Goal: Information Seeking & Learning: Compare options

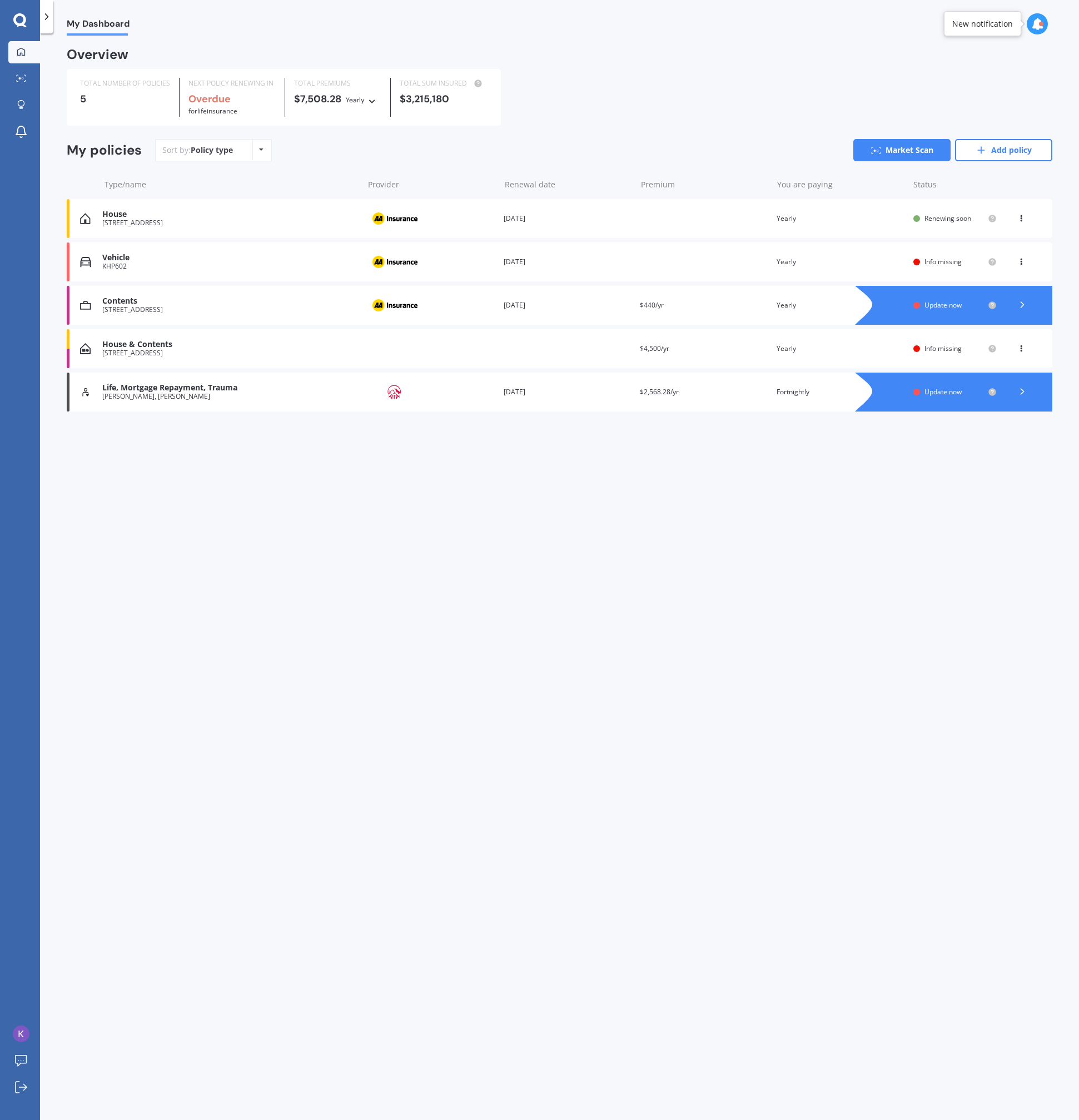
click at [247, 220] on div "[STREET_ADDRESS]" at bounding box center [230, 223] width 255 height 8
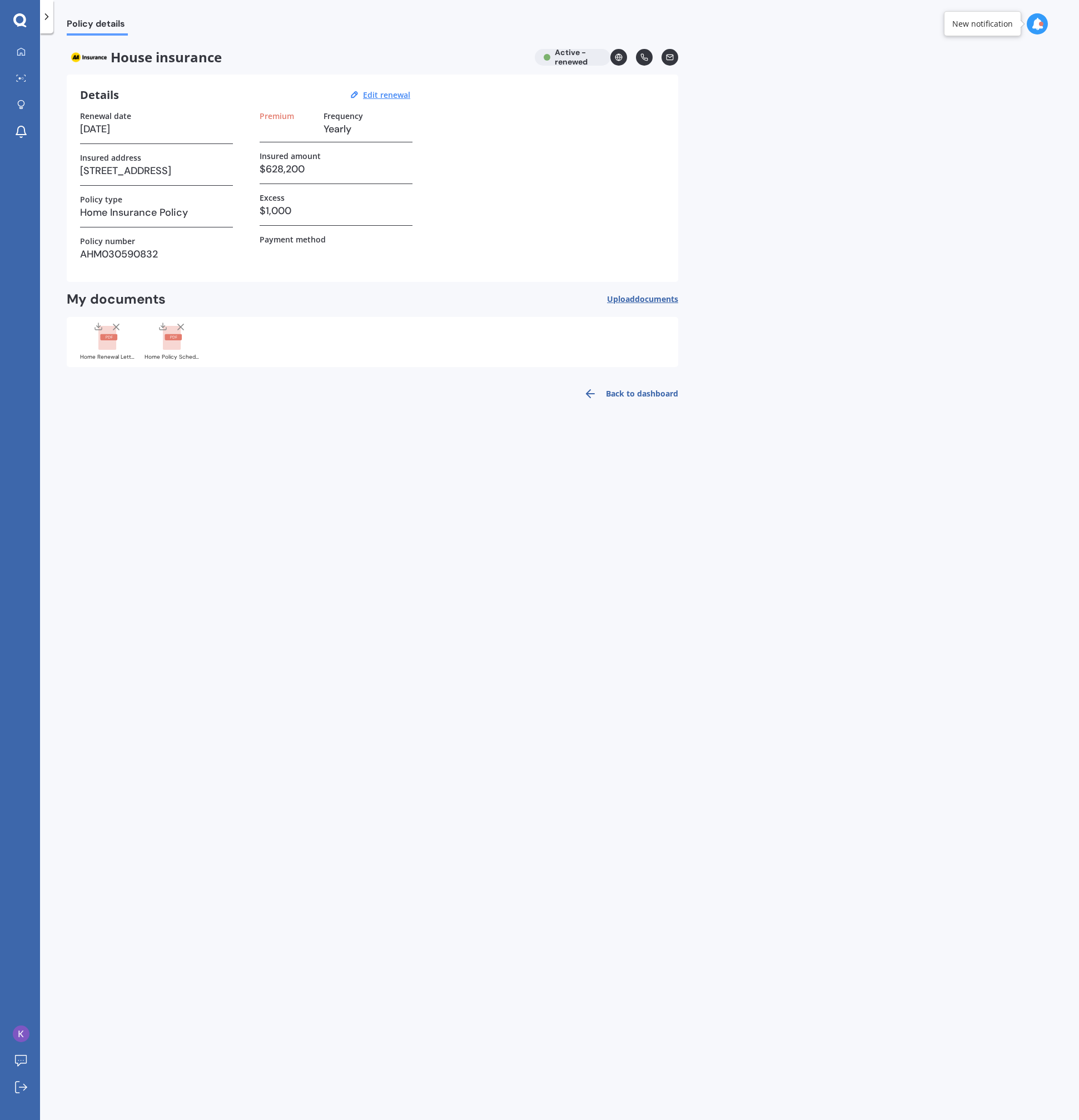
click at [621, 409] on div "Policy details House insurance Active - renewed Details Edit renewal Renewal da…" at bounding box center [559, 578] width 1038 height 1086
click at [620, 401] on link "Back to dashboard" at bounding box center [627, 393] width 101 height 27
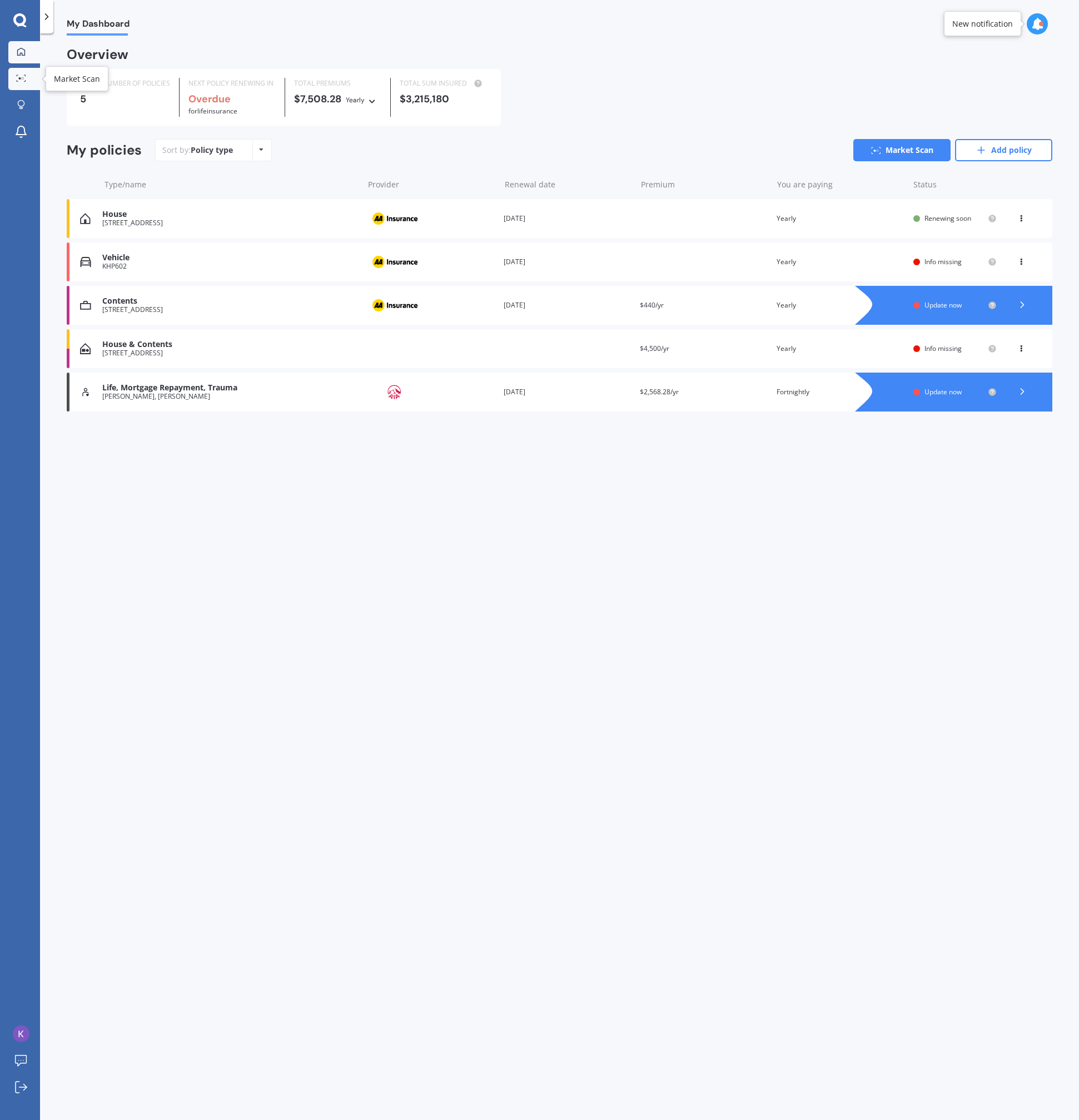
click at [22, 84] on link "Market Scan" at bounding box center [24, 79] width 32 height 22
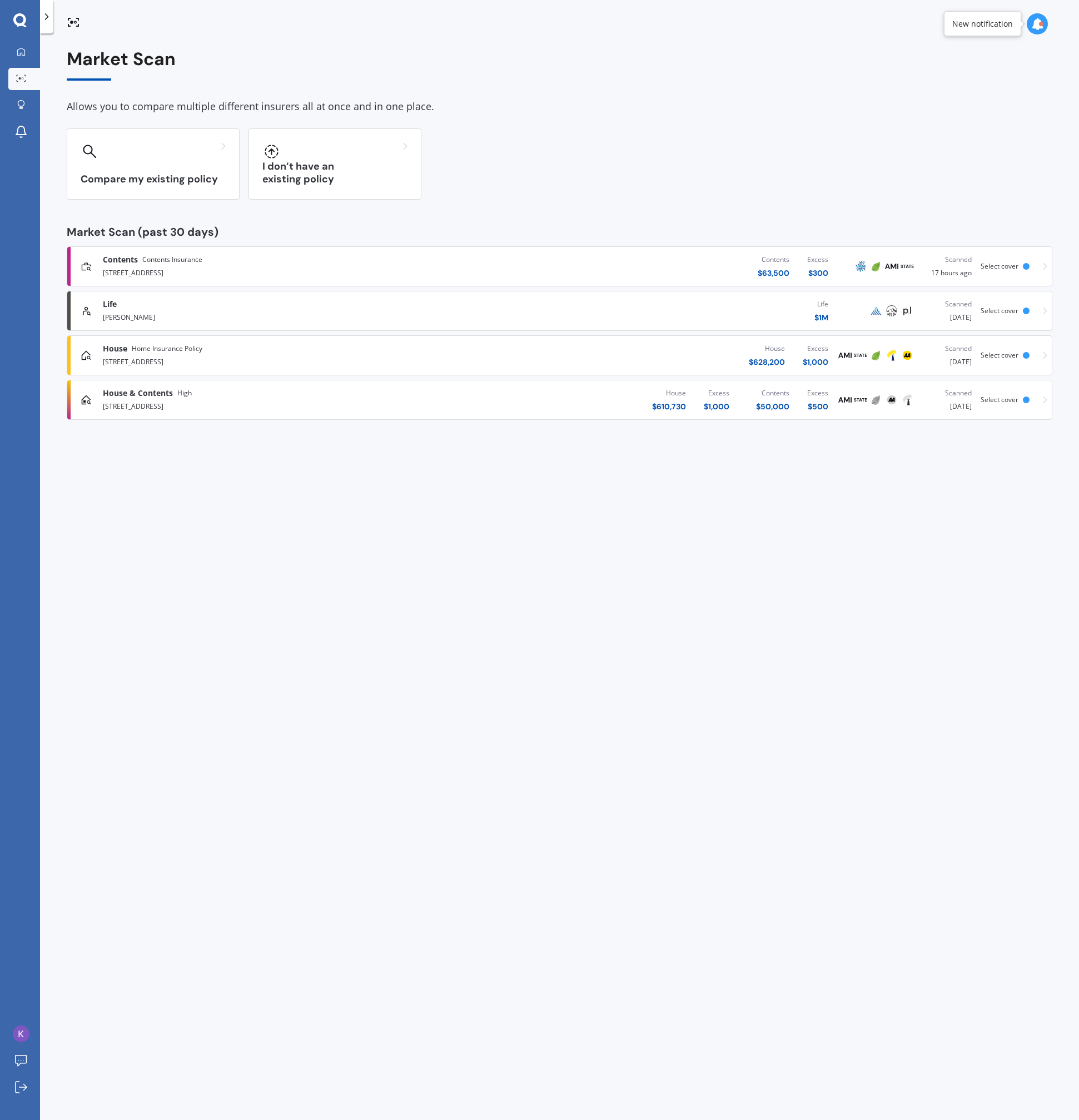
click at [342, 356] on div "[STREET_ADDRESS]" at bounding box center [280, 360] width 356 height 13
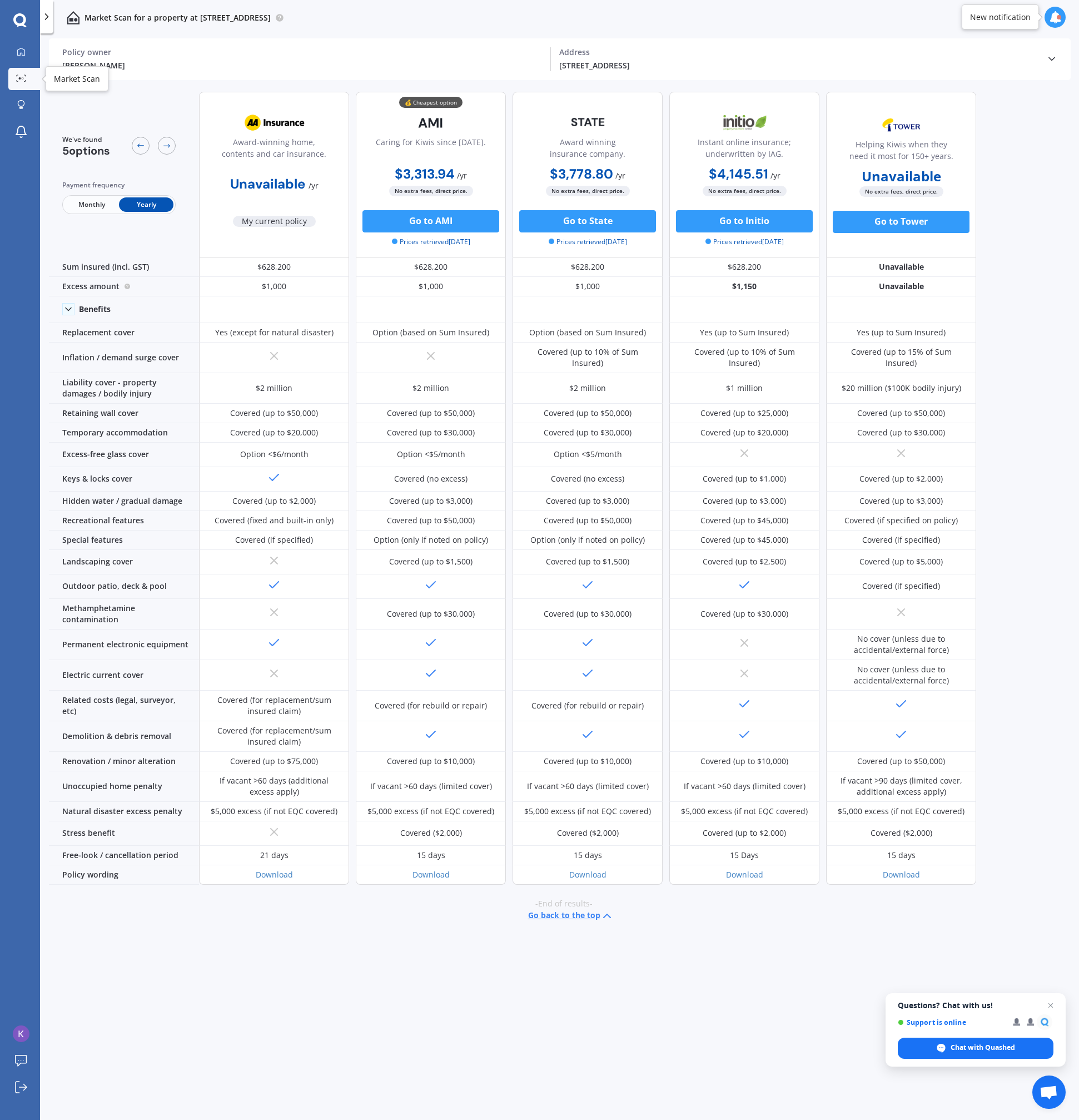
click at [20, 79] on circle at bounding box center [20, 79] width 3 height 3
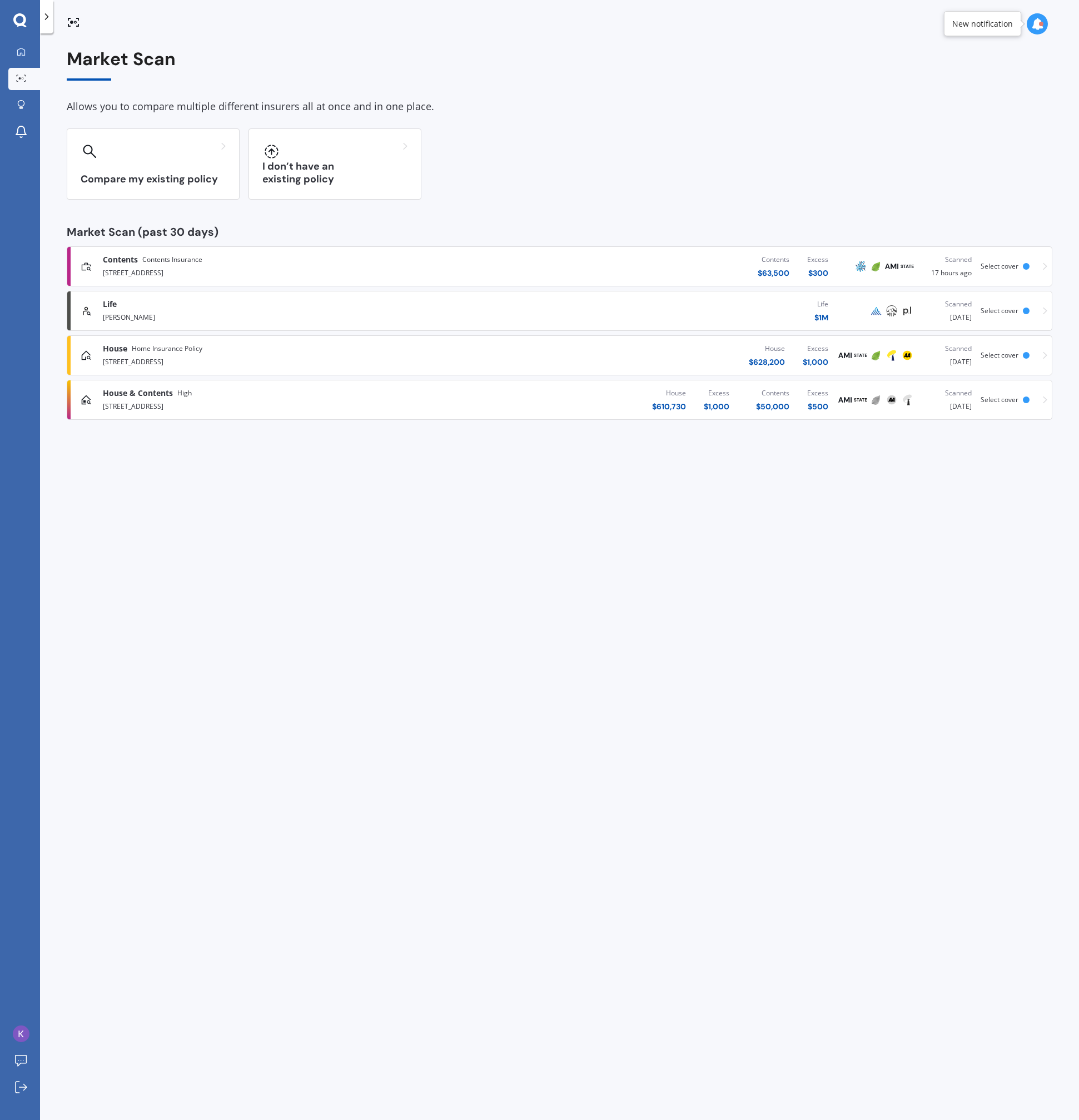
click at [217, 390] on div "House & Contents High" at bounding box center [280, 393] width 356 height 11
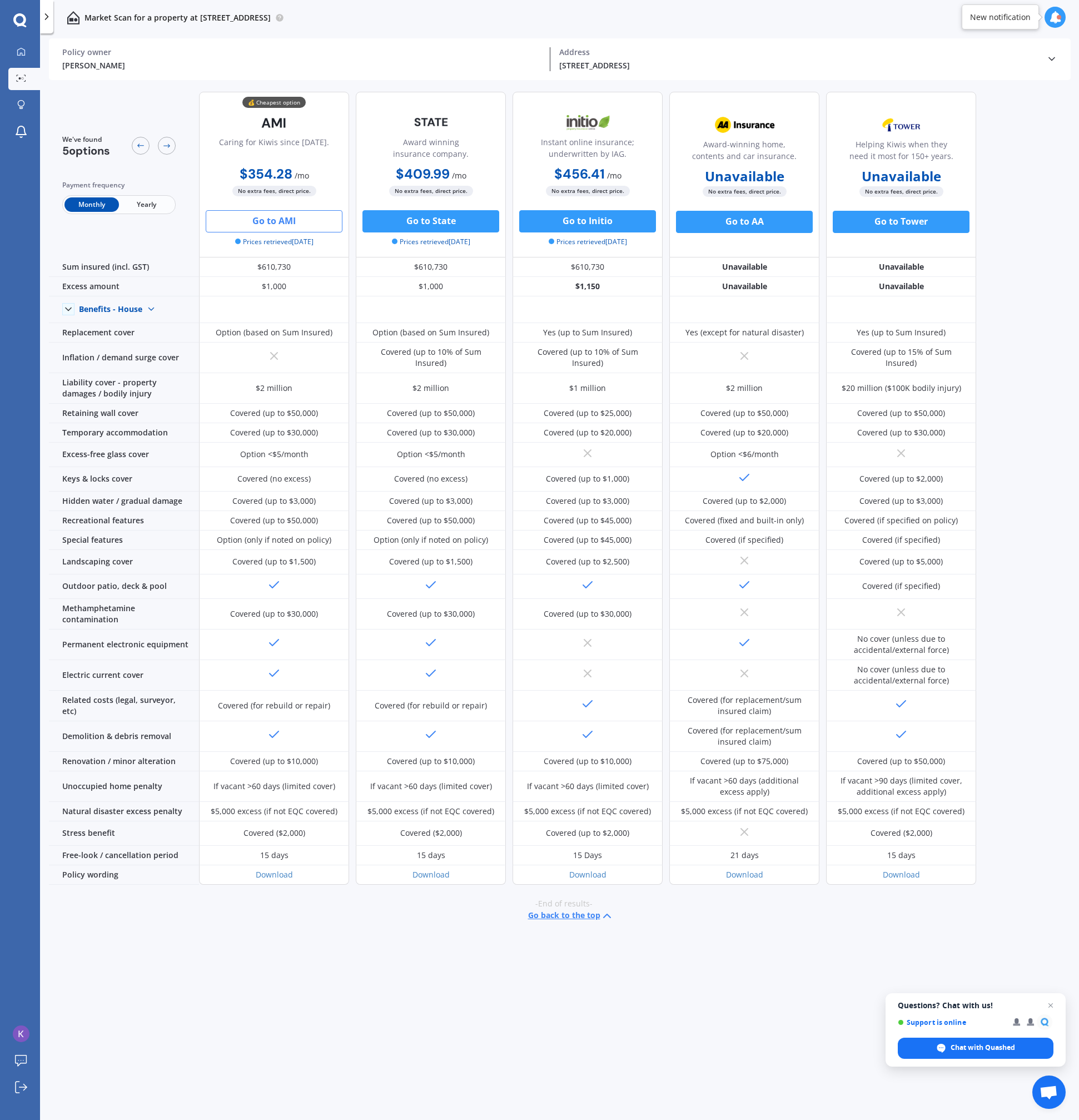
click at [145, 211] on div "Monthly Yearly" at bounding box center [118, 204] width 113 height 19
click at [146, 206] on span "Yearly" at bounding box center [146, 204] width 54 height 15
click at [1054, 55] on icon at bounding box center [1051, 59] width 11 height 11
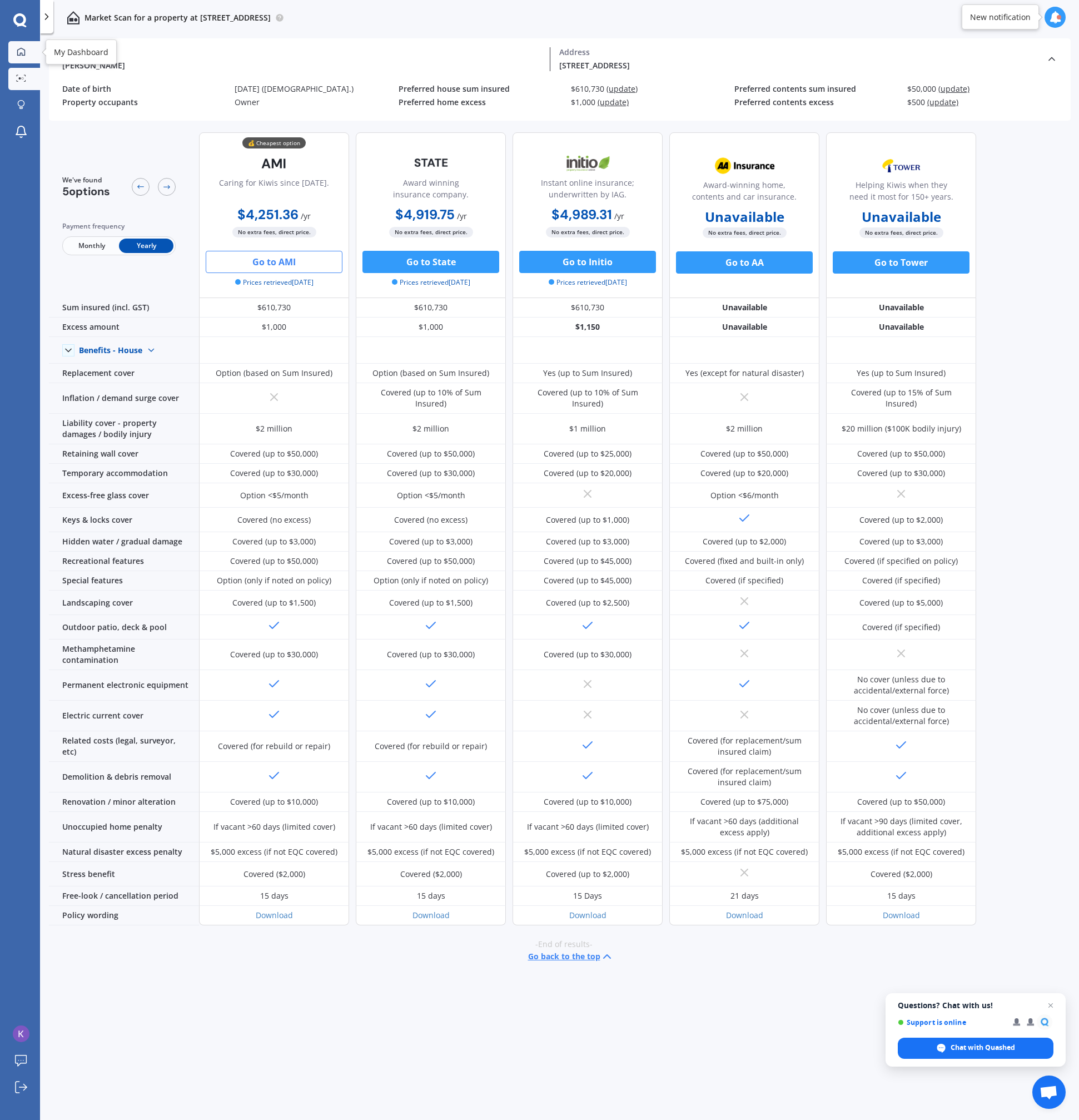
click at [13, 56] on div at bounding box center [21, 53] width 16 height 10
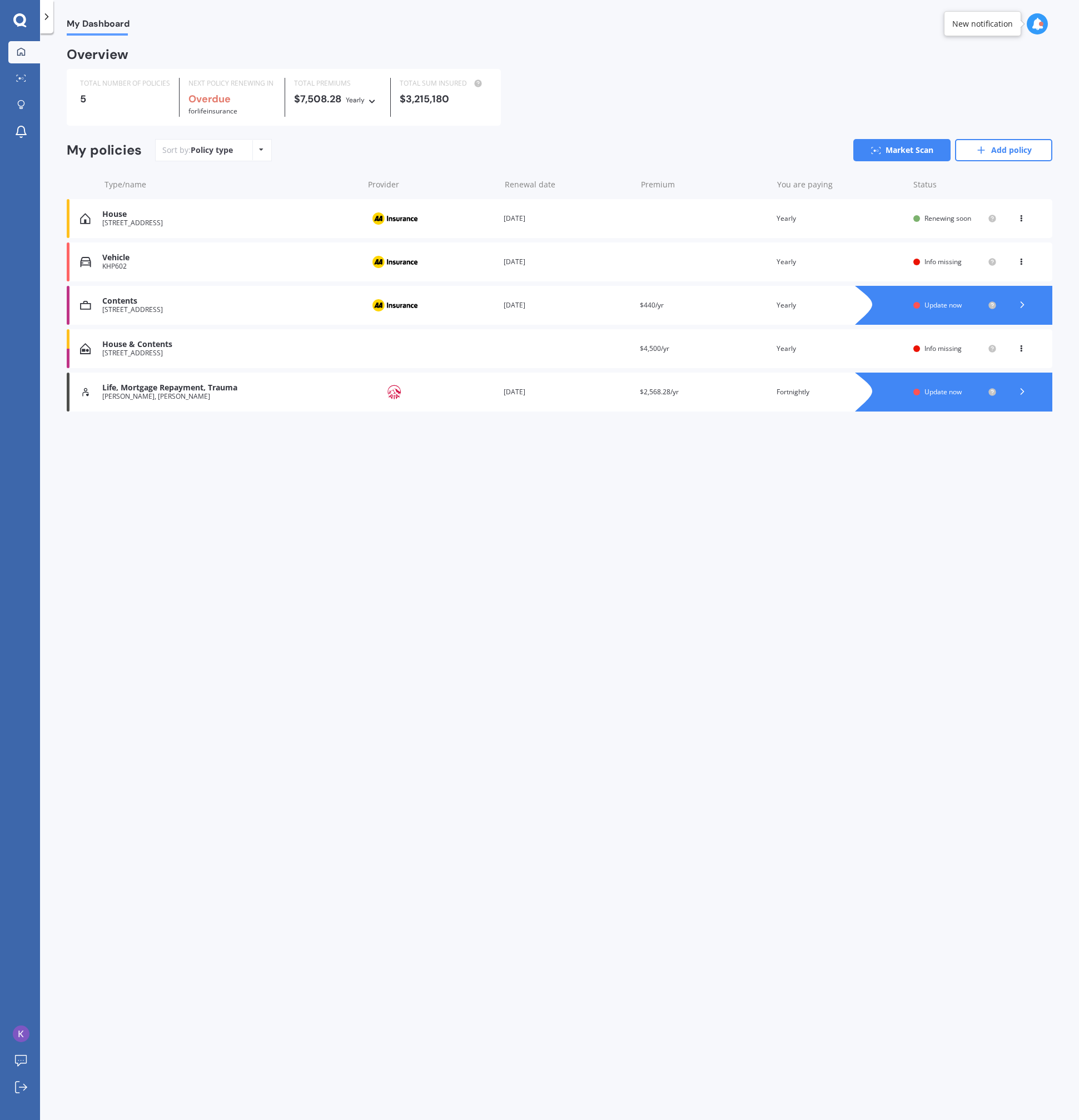
click at [452, 218] on div "Provider" at bounding box center [430, 218] width 128 height 21
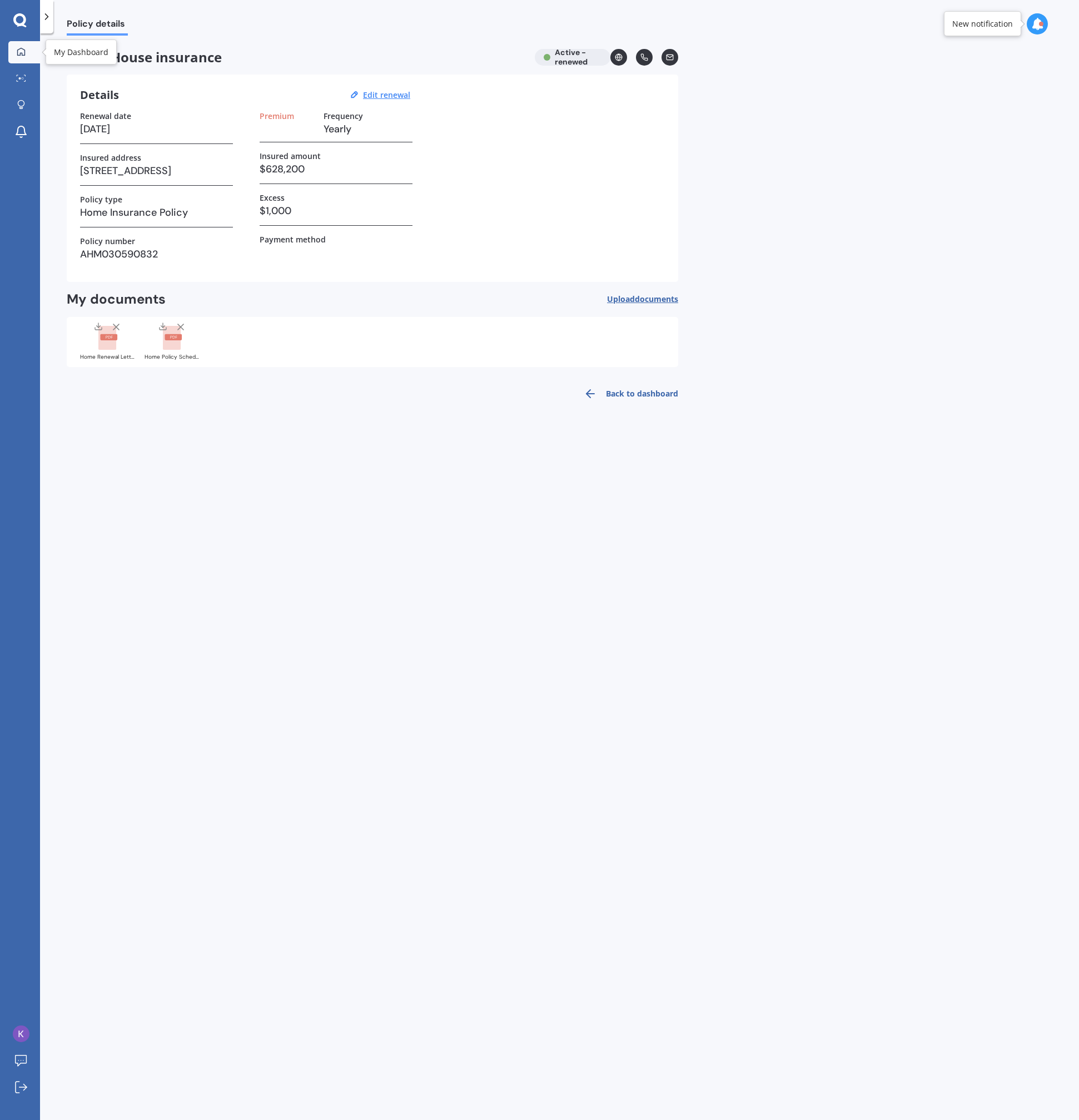
click at [14, 57] on div at bounding box center [21, 53] width 16 height 10
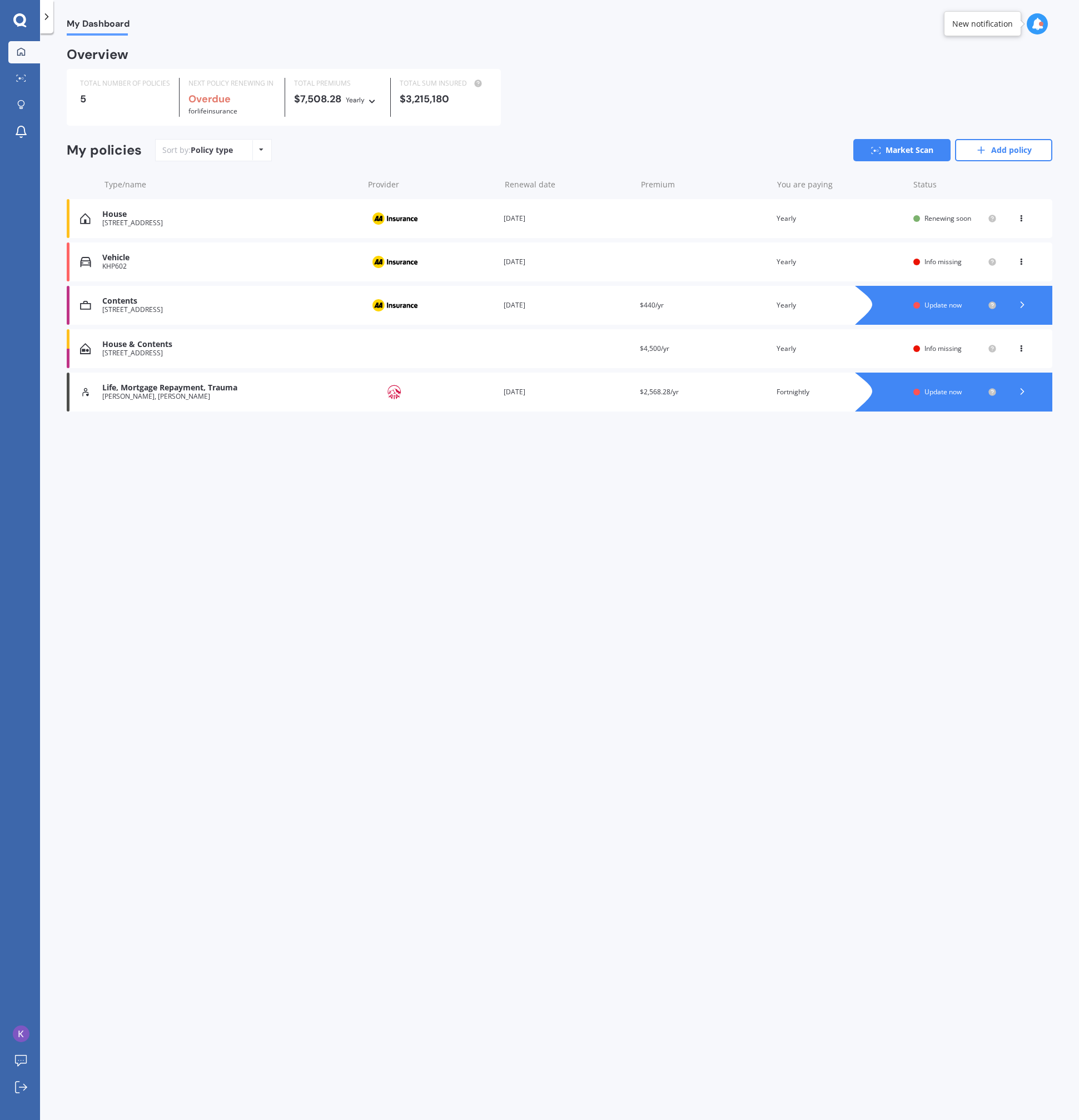
click at [298, 350] on div "[STREET_ADDRESS]" at bounding box center [230, 353] width 255 height 8
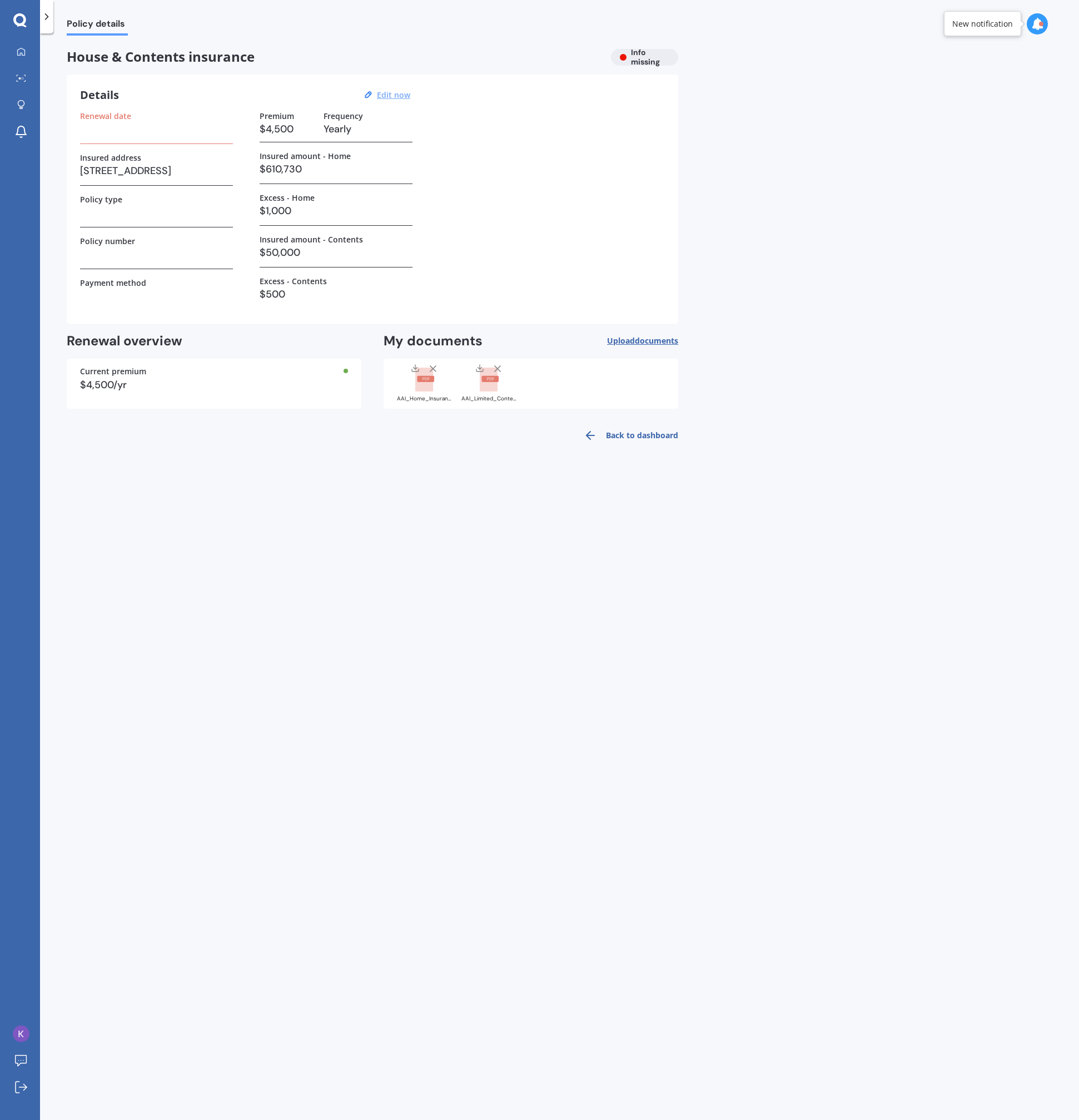
click at [394, 91] on u "Edit now" at bounding box center [393, 95] width 34 height 10
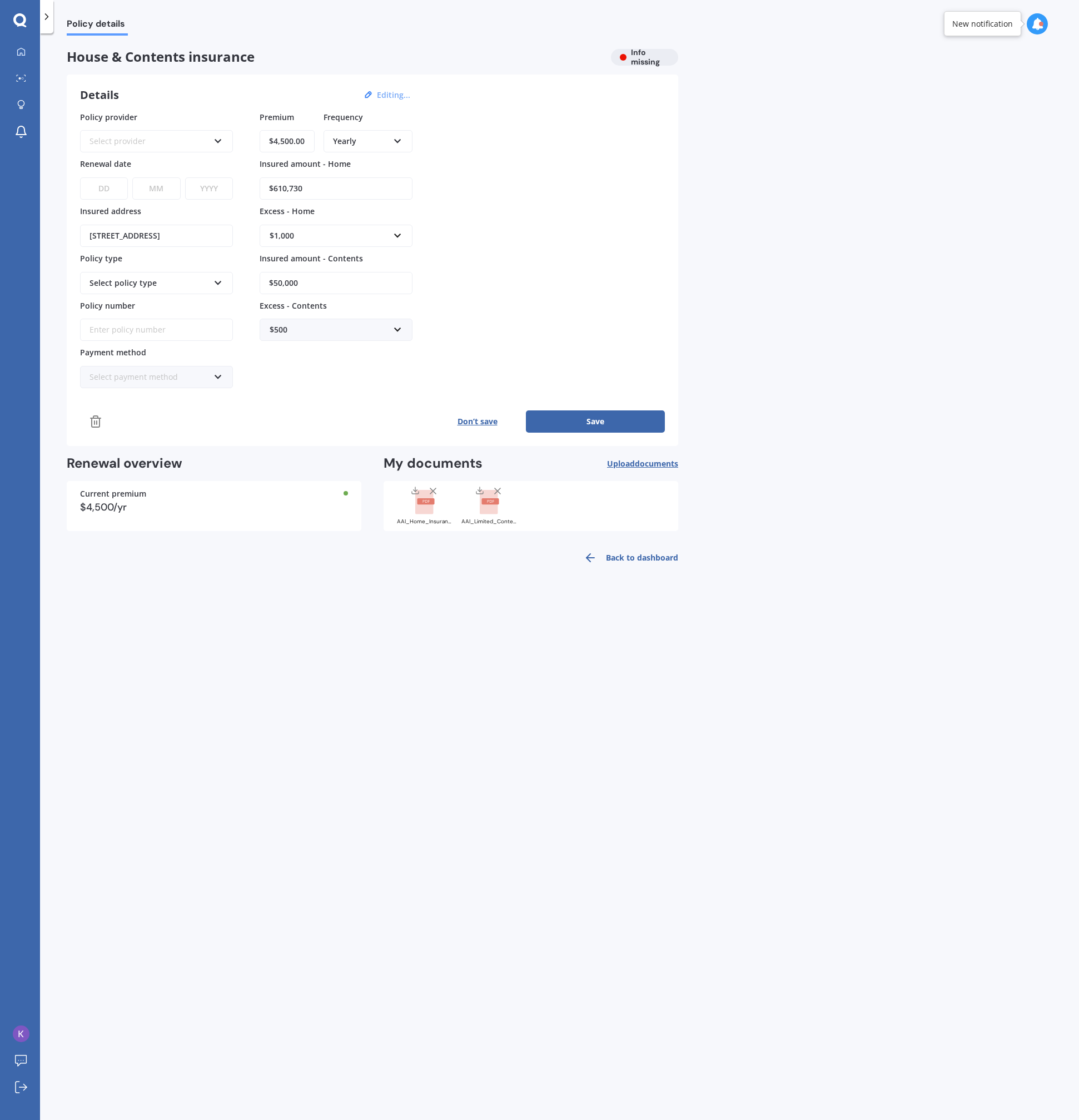
click at [320, 186] on input "$610,730" at bounding box center [336, 189] width 153 height 22
type input "$2"
type input "$628,200"
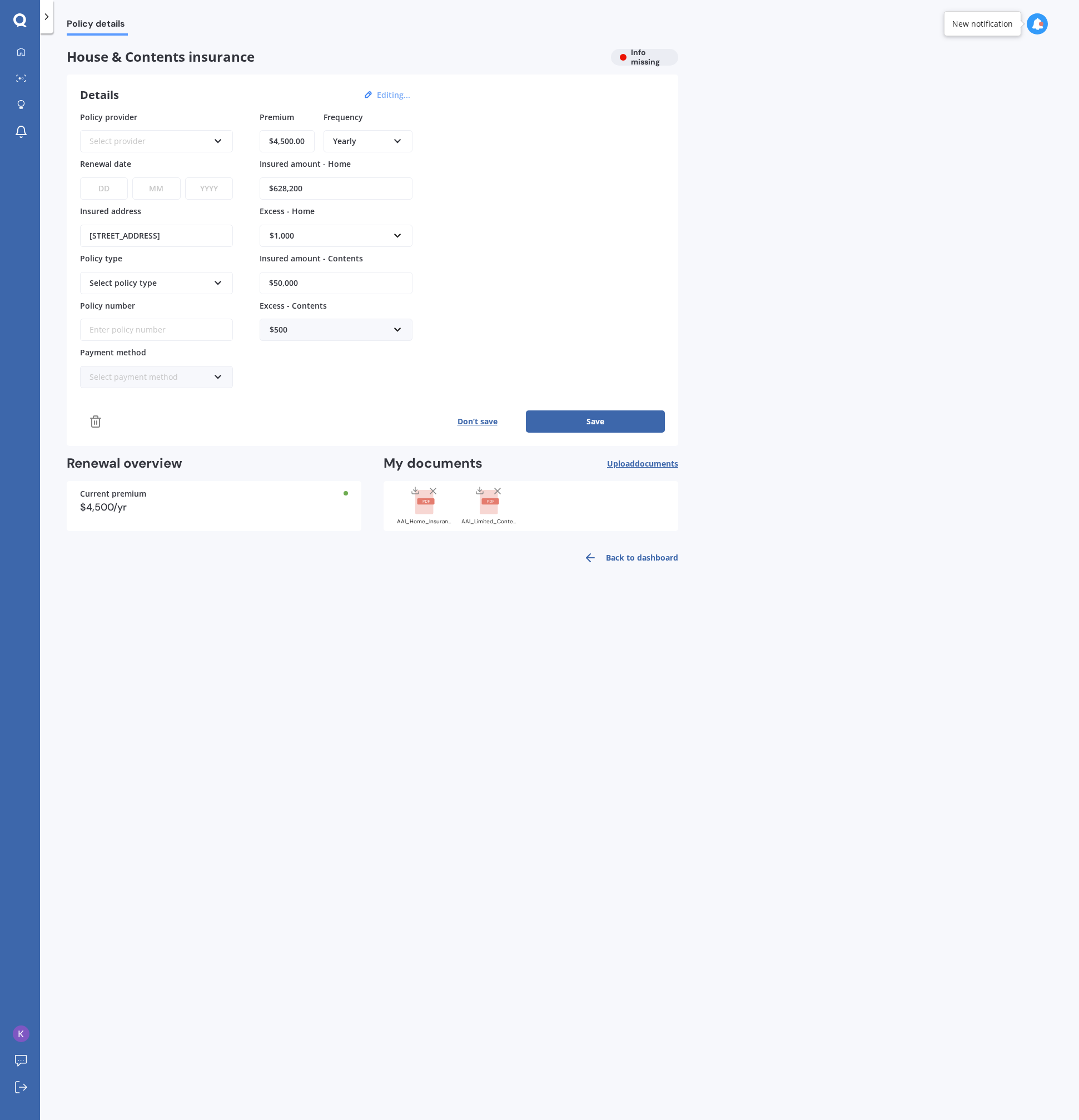
click at [366, 286] on input "$50,000" at bounding box center [336, 283] width 153 height 22
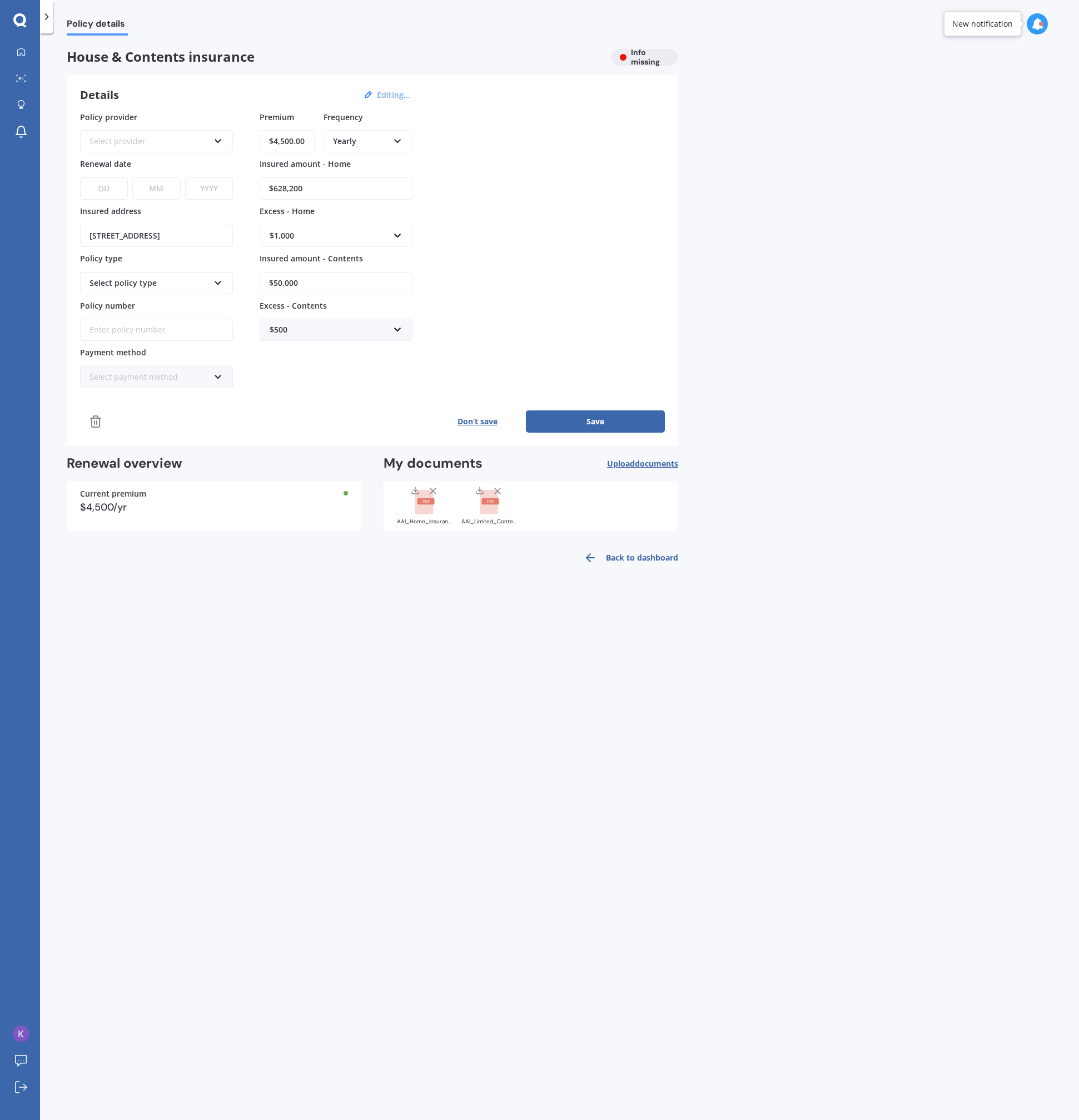
click at [366, 286] on input "$50,000" at bounding box center [336, 283] width 153 height 22
click at [366, 284] on input "$50,000" at bounding box center [336, 283] width 153 height 22
click at [366, 283] on input "$50,000" at bounding box center [336, 283] width 153 height 22
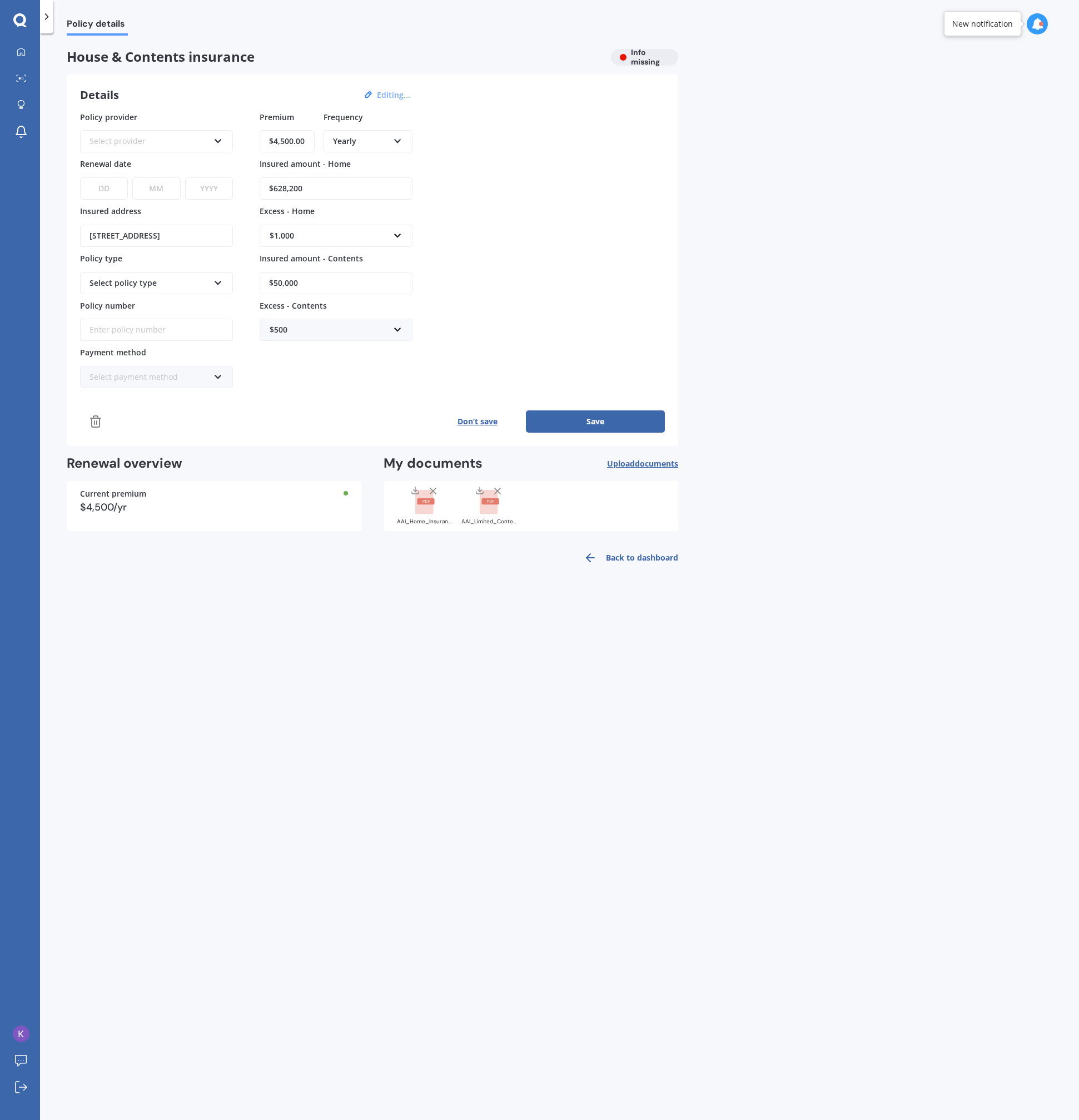
click at [366, 283] on input "$50,000" at bounding box center [336, 283] width 153 height 22
type input "$60,000"
click at [186, 286] on div "Select policy type" at bounding box center [149, 283] width 120 height 12
click at [186, 286] on div "Select policy type" at bounding box center [149, 283] width 120 height 12
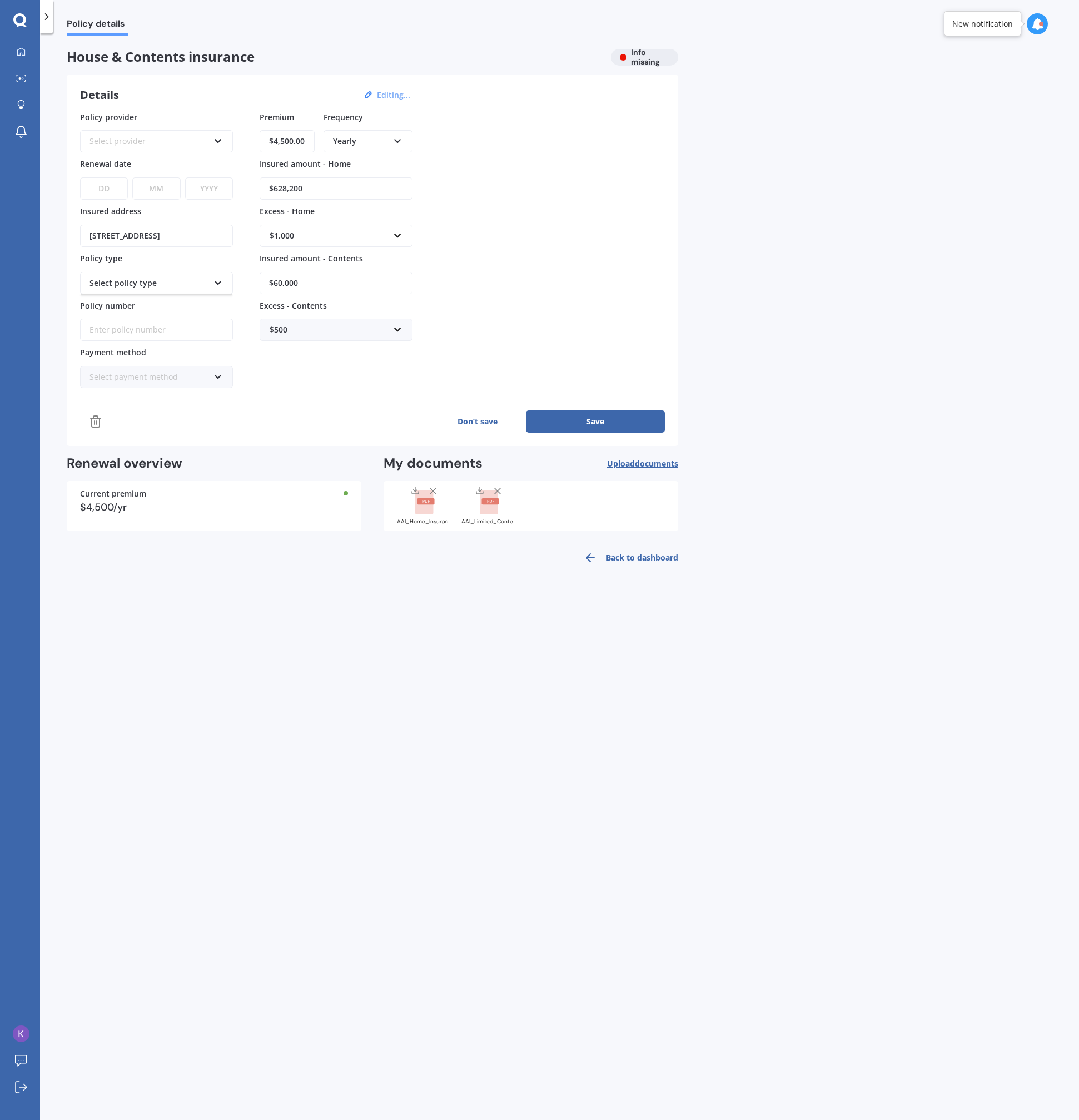
click at [186, 286] on div "Select policy type" at bounding box center [149, 283] width 120 height 12
click at [185, 127] on div "Select provider AA AMI AMP ANZ ASB Ando BNZ Co-Operative Bank FMG Initio Kiwiba…" at bounding box center [156, 135] width 153 height 36
click at [168, 142] on div "Select provider" at bounding box center [149, 142] width 120 height 12
click at [170, 157] on div "AA" at bounding box center [156, 162] width 151 height 20
click at [633, 415] on button "Save" at bounding box center [594, 421] width 139 height 22
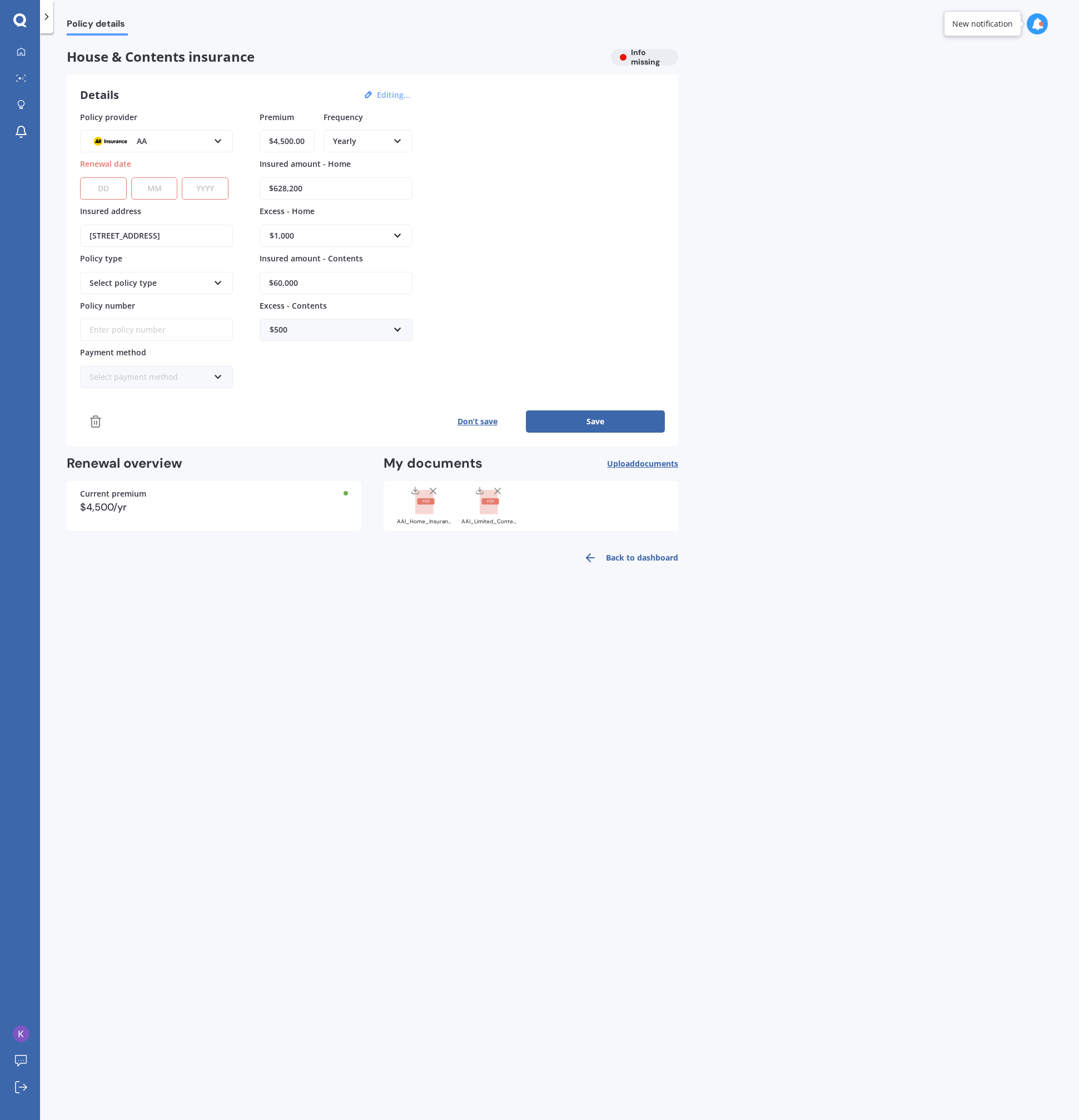
click at [562, 423] on button "Save" at bounding box center [594, 421] width 139 height 22
click at [560, 421] on button "Save" at bounding box center [594, 421] width 139 height 22
click at [568, 420] on button "Save" at bounding box center [594, 421] width 139 height 22
drag, startPoint x: 568, startPoint y: 420, endPoint x: 594, endPoint y: 419, distance: 26.0
click at [569, 420] on button "Save" at bounding box center [594, 421] width 139 height 22
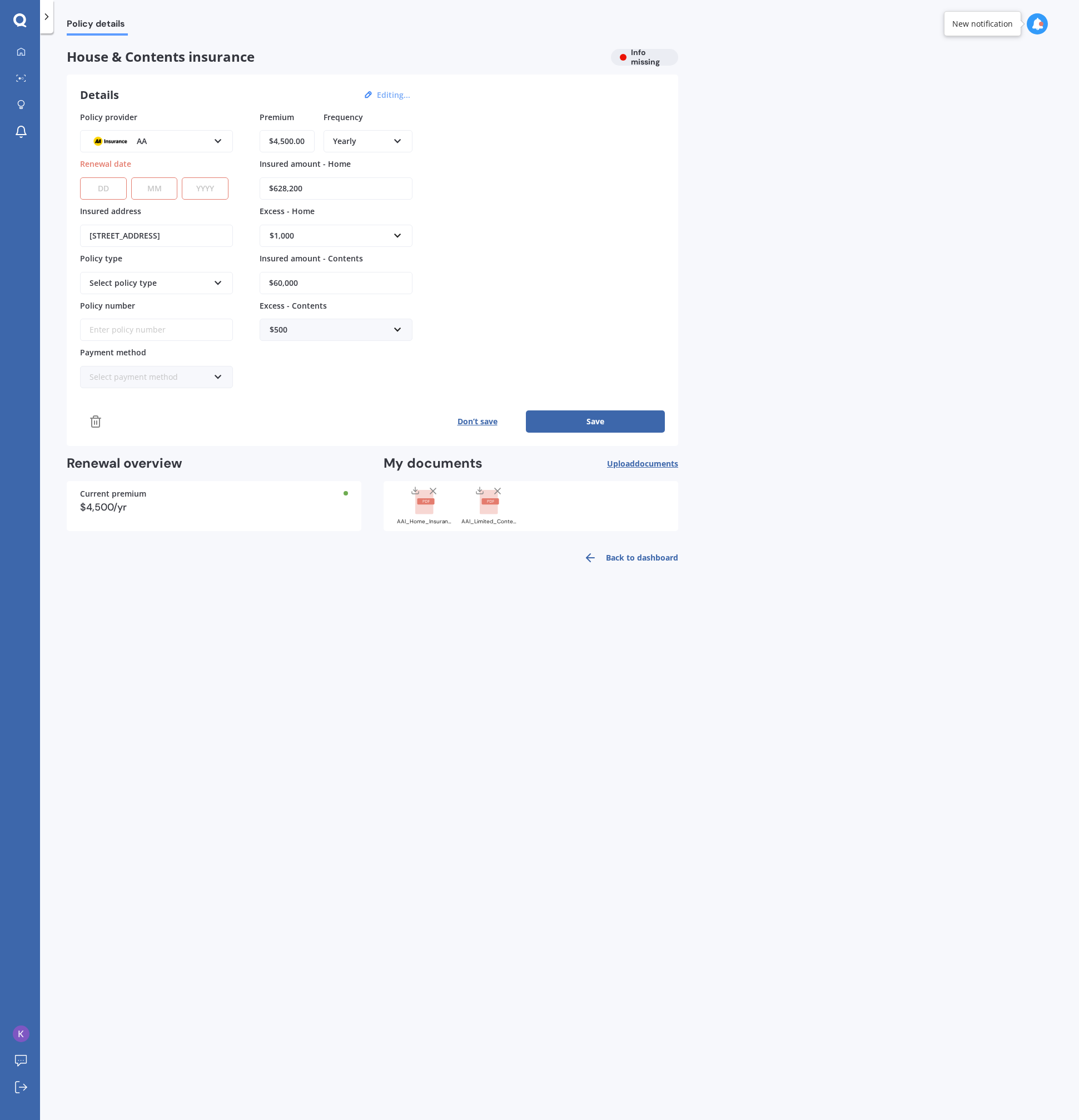
click at [596, 419] on button "Save" at bounding box center [594, 421] width 139 height 22
click at [599, 419] on button "Save" at bounding box center [594, 421] width 139 height 22
click at [600, 419] on button "Save" at bounding box center [594, 421] width 139 height 22
click at [402, 93] on button "Editing..." at bounding box center [393, 95] width 40 height 10
drag, startPoint x: 103, startPoint y: 201, endPoint x: 108, endPoint y: 176, distance: 25.5
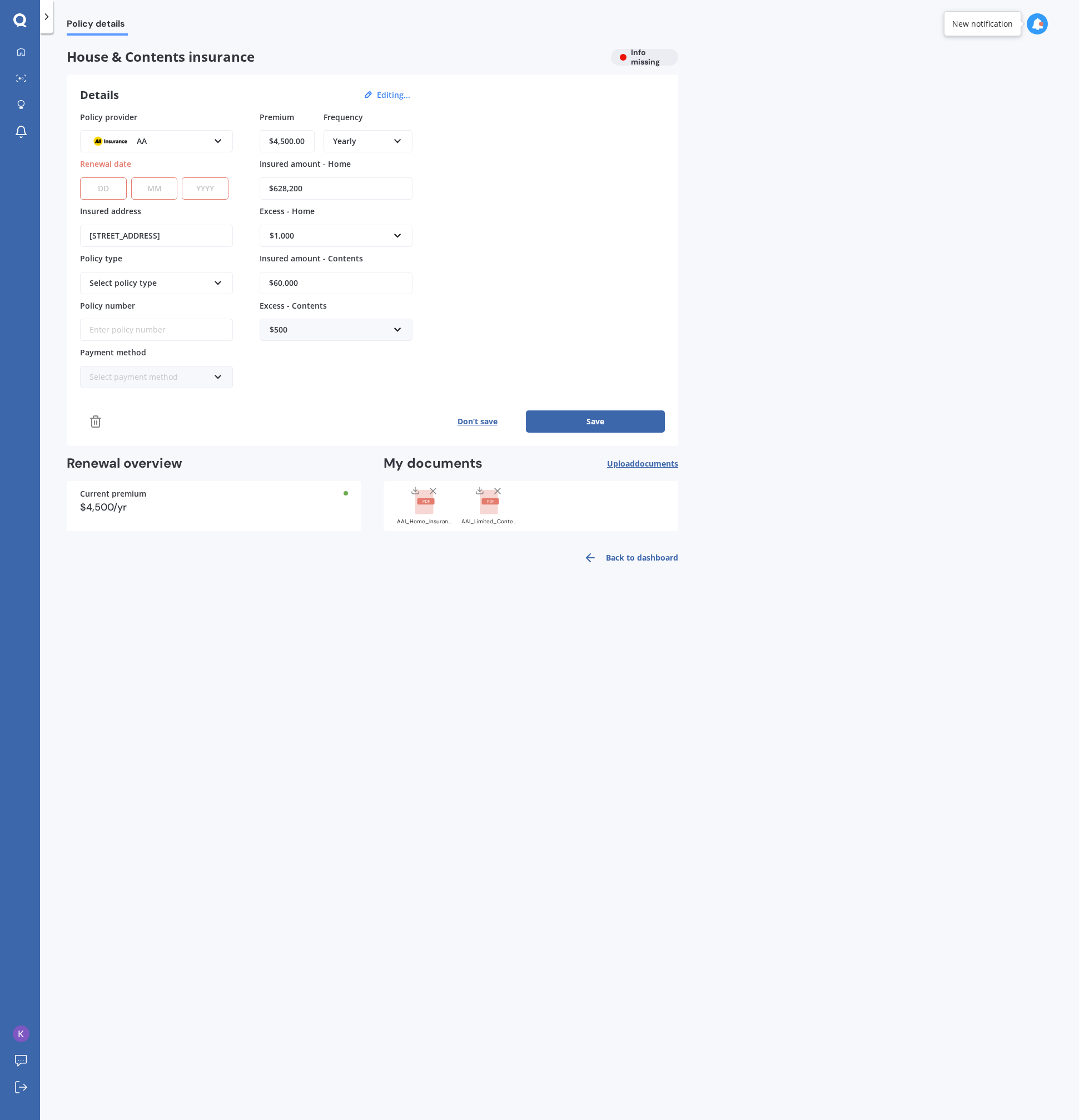
click at [103, 201] on div "Policy provider AA AA AMI AMP ANZ ASB Ando BNZ Co-Operative Bank FMG Initio Kiw…" at bounding box center [156, 249] width 153 height 277
click at [108, 176] on div "DD 01 02 03 04 05 06 07 08 09 10 11 12 13 14 15 16 17 18 19 20 21 22 23 24 25 2…" at bounding box center [154, 181] width 148 height 36
click at [103, 193] on select "DD 01 02 03 04 05 06 07 08 09 10 11 12 13 14 15 16 17 18 19 20 21 22 23 24 25 2…" at bounding box center [104, 189] width 47 height 22
click at [80, 178] on select "DD 01 02 03 04 05 06 07 08 09 10 11 12 13 14 15 16 17 18 19 20 21 22 23 24 25 2…" at bounding box center [104, 189] width 47 height 22
click at [113, 182] on select "DD 01 02 03 04 05 06 07 08 09 10 11 12 13 14 15 16 17 18 19 20 21 22 23 24 25 2…" at bounding box center [104, 189] width 47 height 22
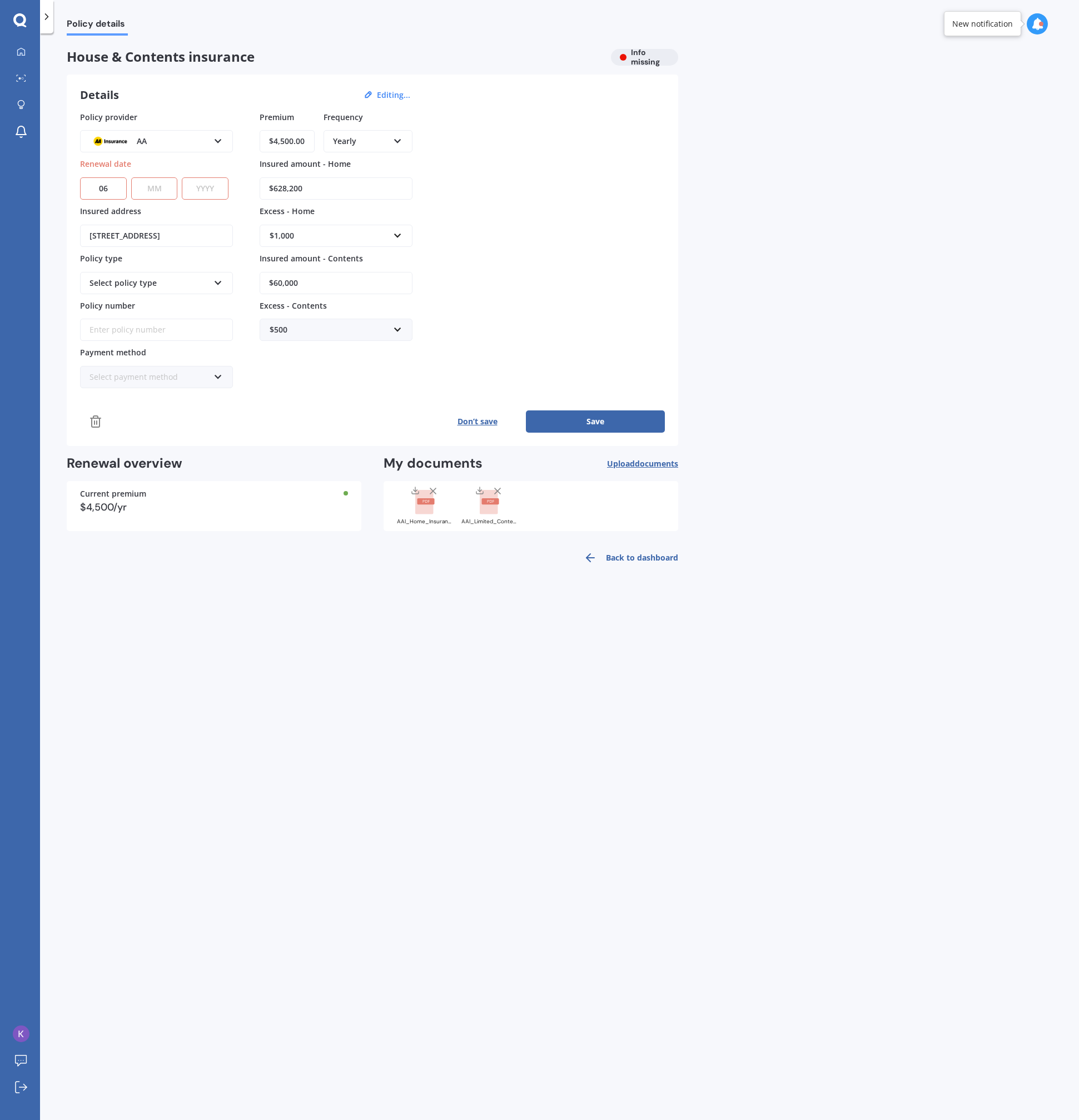
select select "09"
click at [80, 178] on select "DD 01 02 03 04 05 06 07 08 09 10 11 12 13 14 15 16 17 18 19 20 21 22 23 24 25 2…" at bounding box center [104, 189] width 47 height 22
click at [157, 189] on select "MM 01 02 03 04 05 06 07 08 09 10 11 12" at bounding box center [154, 189] width 47 height 22
select select "09"
click at [131, 178] on select "MM 01 02 03 04 05 06 07 08 09 10 11 12" at bounding box center [154, 189] width 47 height 22
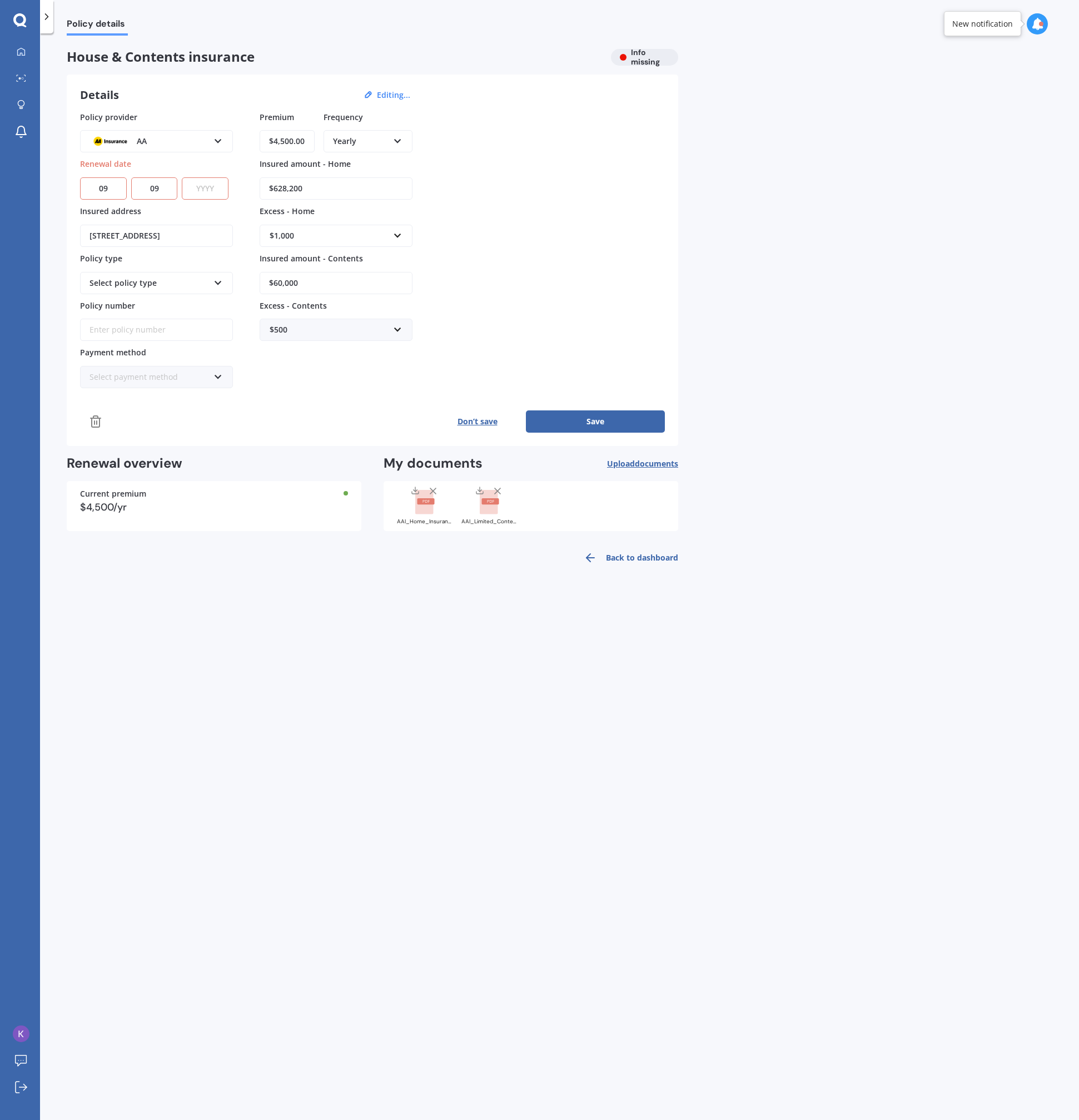
click at [198, 184] on select "YYYY 2027 2026 2025 2024 2023 2022 2021 2020 2019 2018 2017 2016 2015 2014 2013…" at bounding box center [205, 189] width 47 height 22
select select "2025"
click at [185, 178] on select "YYYY 2027 2026 2025 2024 2023 2022 2021 2020 2019 2018 2017 2016 2015 2014 2013…" at bounding box center [205, 189] width 47 height 22
click at [552, 413] on button "Save" at bounding box center [594, 421] width 139 height 22
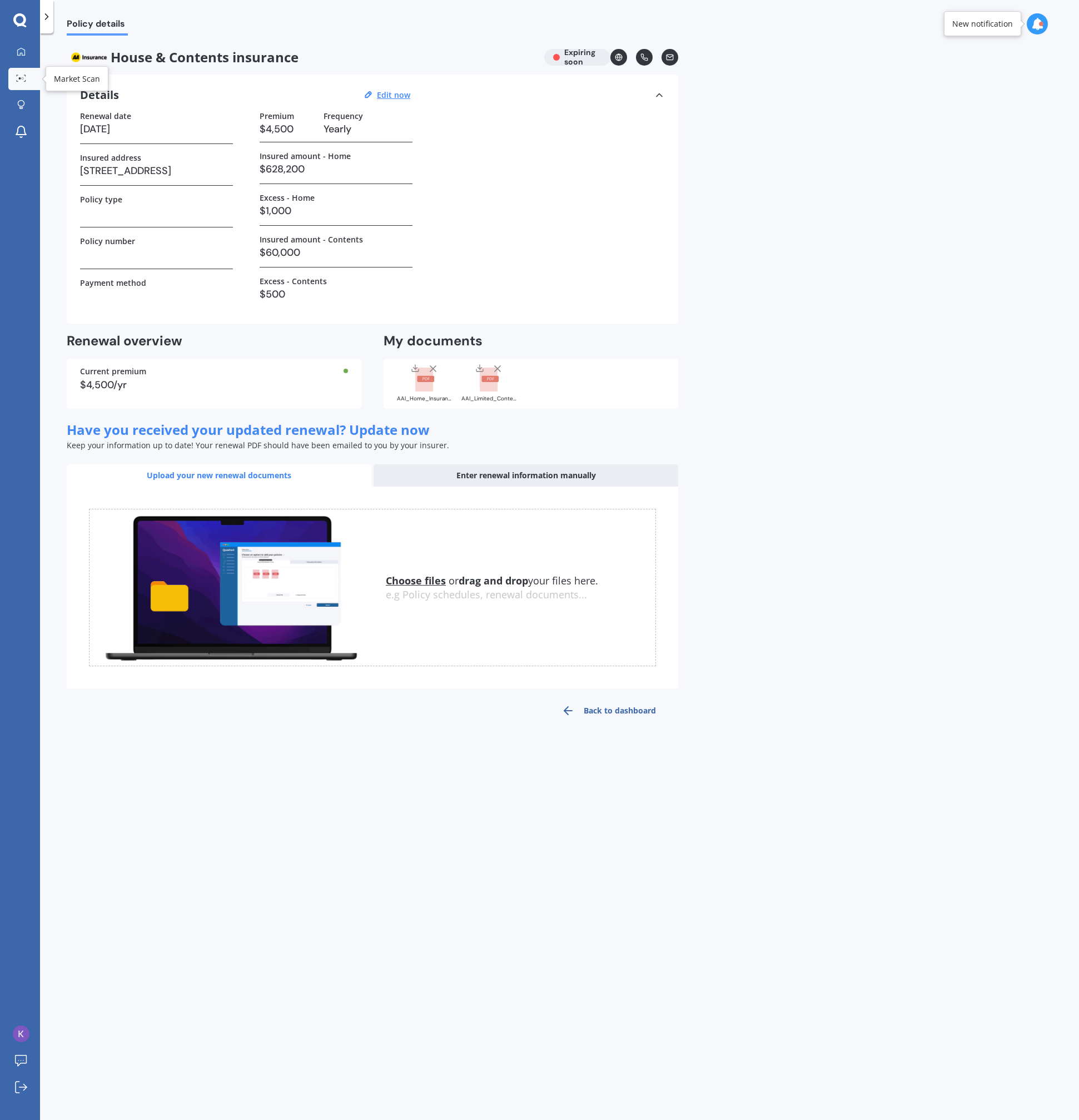
click at [25, 79] on icon at bounding box center [22, 78] width 10 height 7
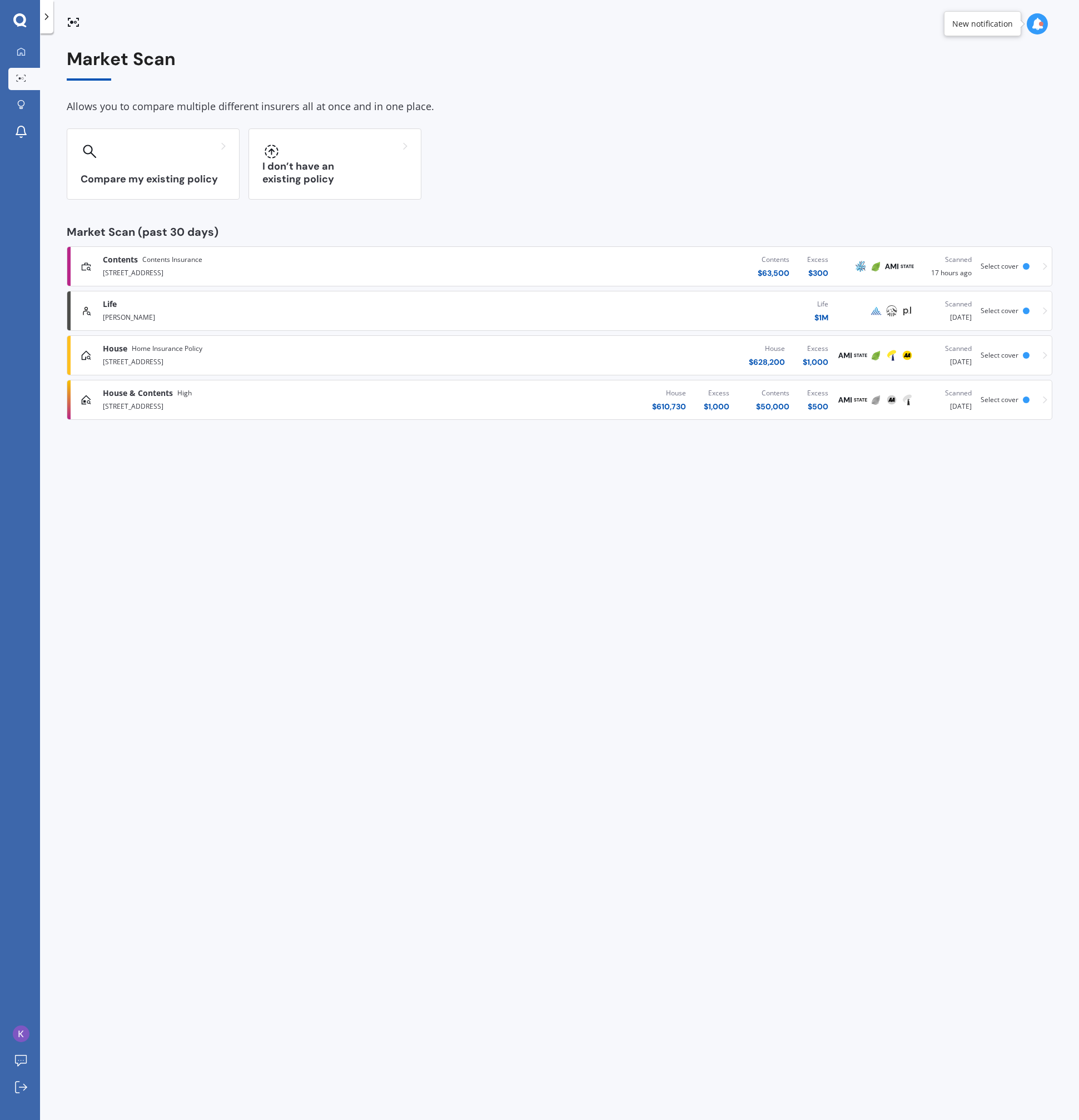
click at [597, 408] on div "House $ 610,730 Excess $ 1,000 Contents $ 50,000 Excess $ 500" at bounding box center [648, 400] width 379 height 34
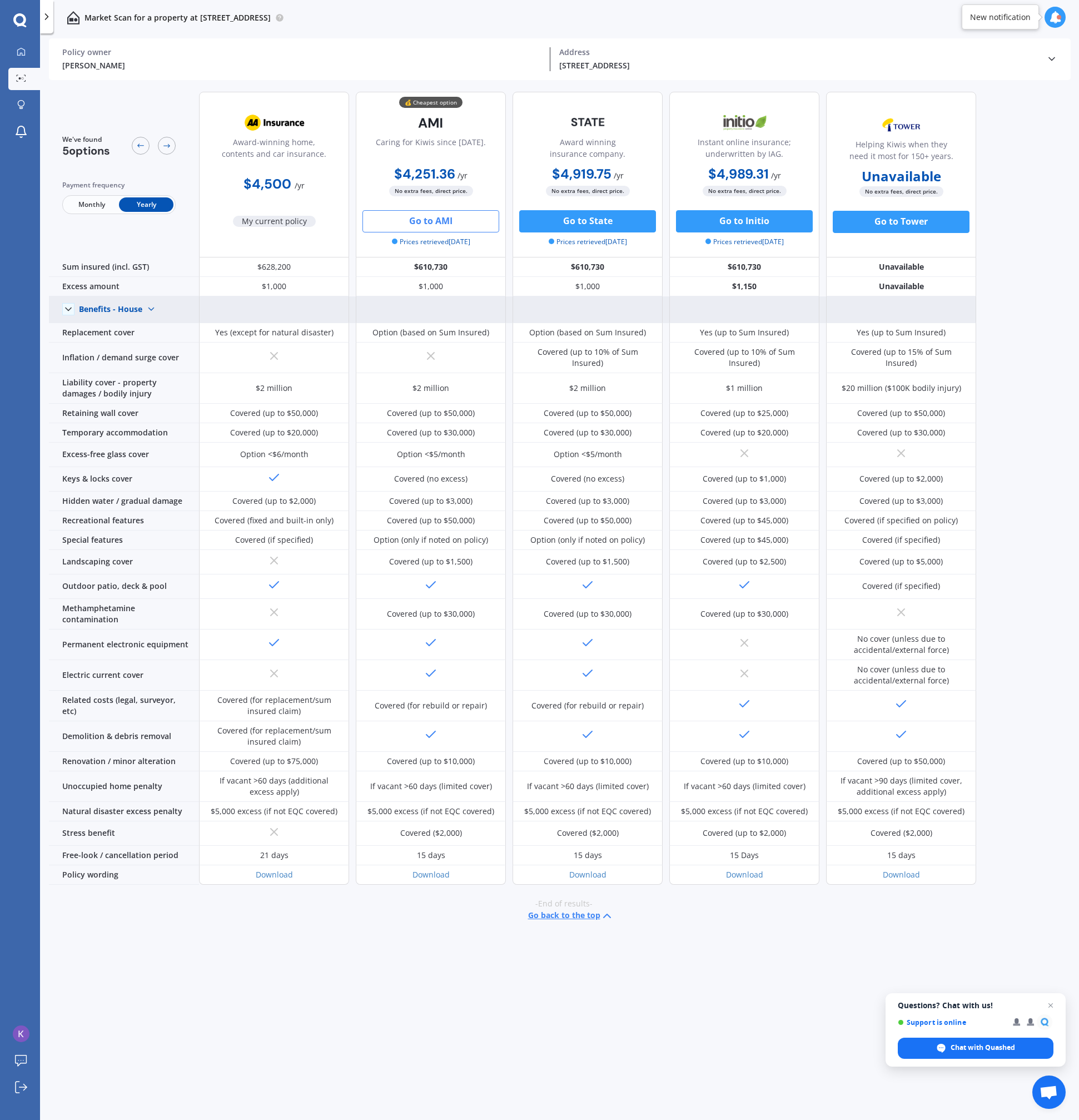
click at [150, 311] on img at bounding box center [151, 309] width 18 height 18
click at [145, 349] on span "Benefits - Contents" at bounding box center [123, 349] width 71 height 10
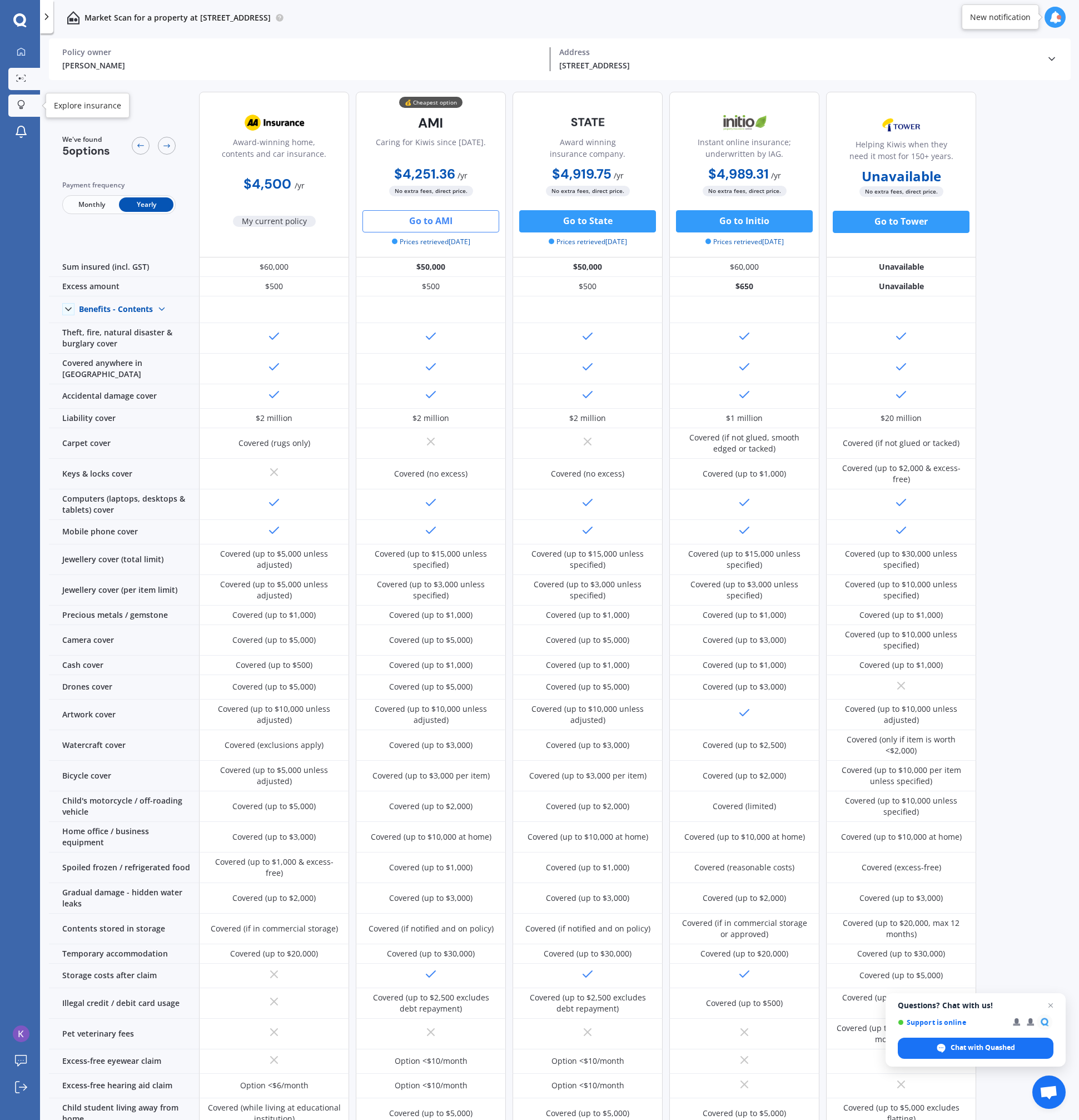
click at [20, 104] on icon at bounding box center [21, 104] width 8 height 9
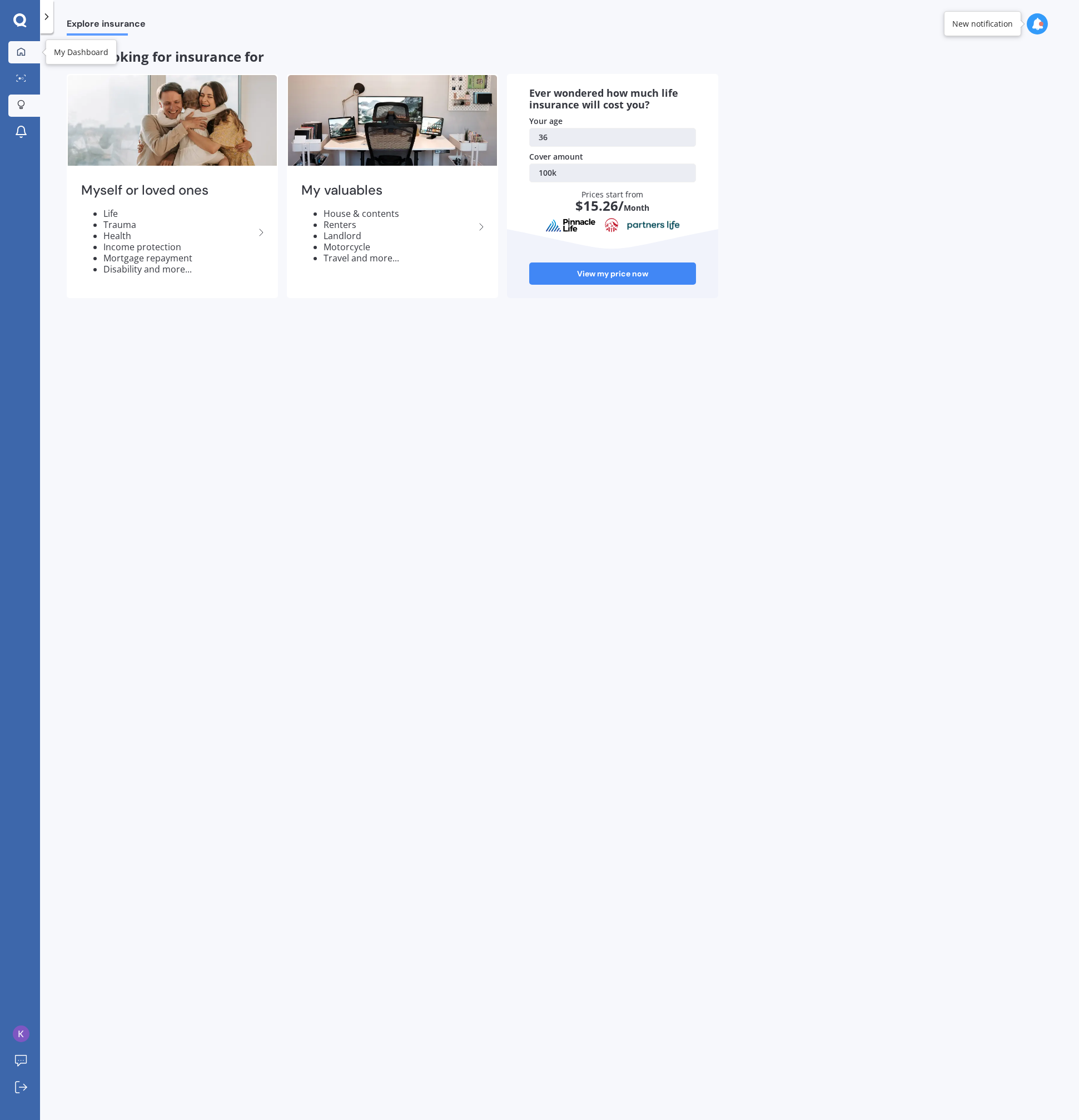
click at [22, 55] on icon at bounding box center [21, 52] width 9 height 9
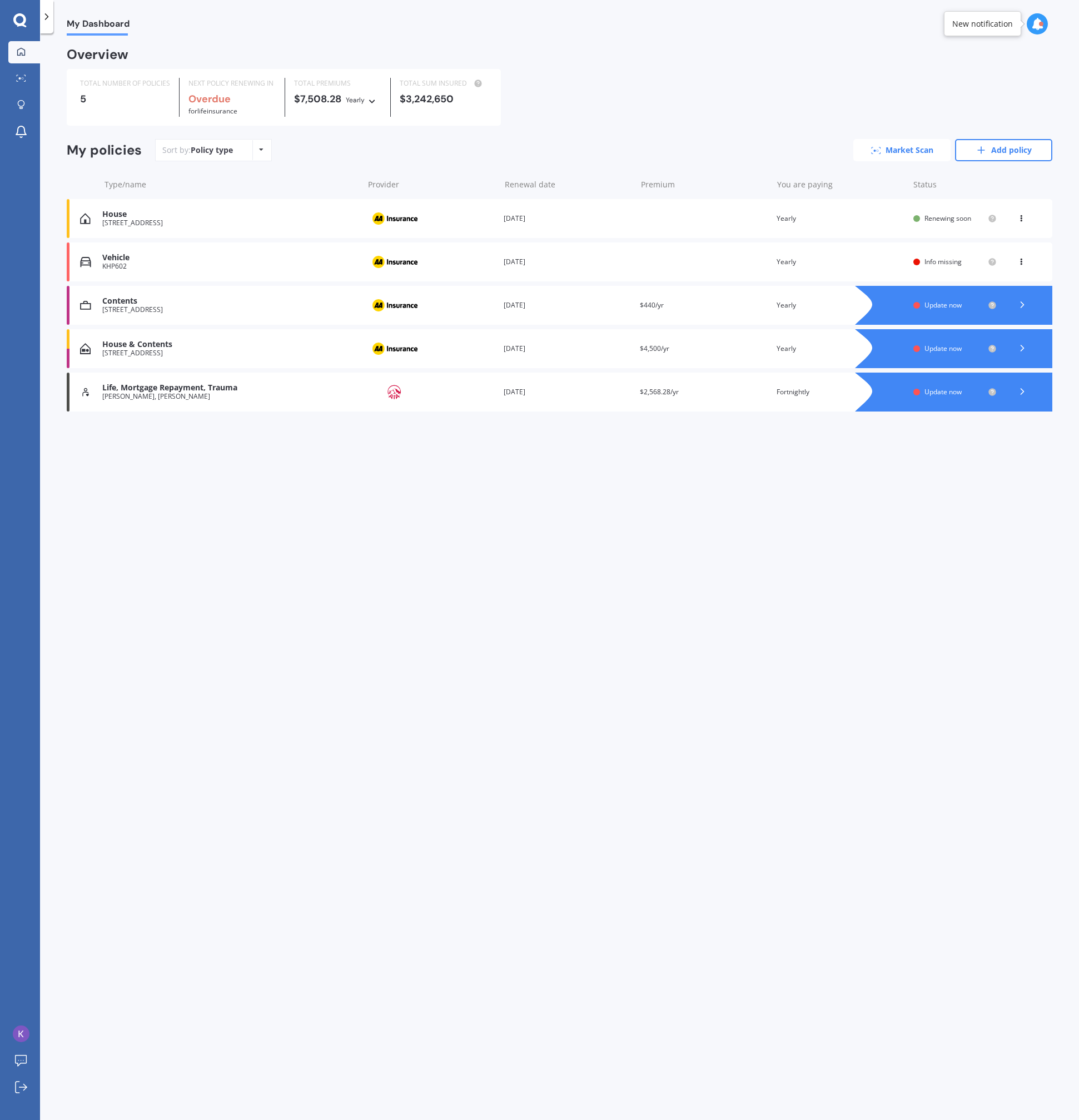
click at [928, 144] on link "Market Scan" at bounding box center [901, 150] width 97 height 22
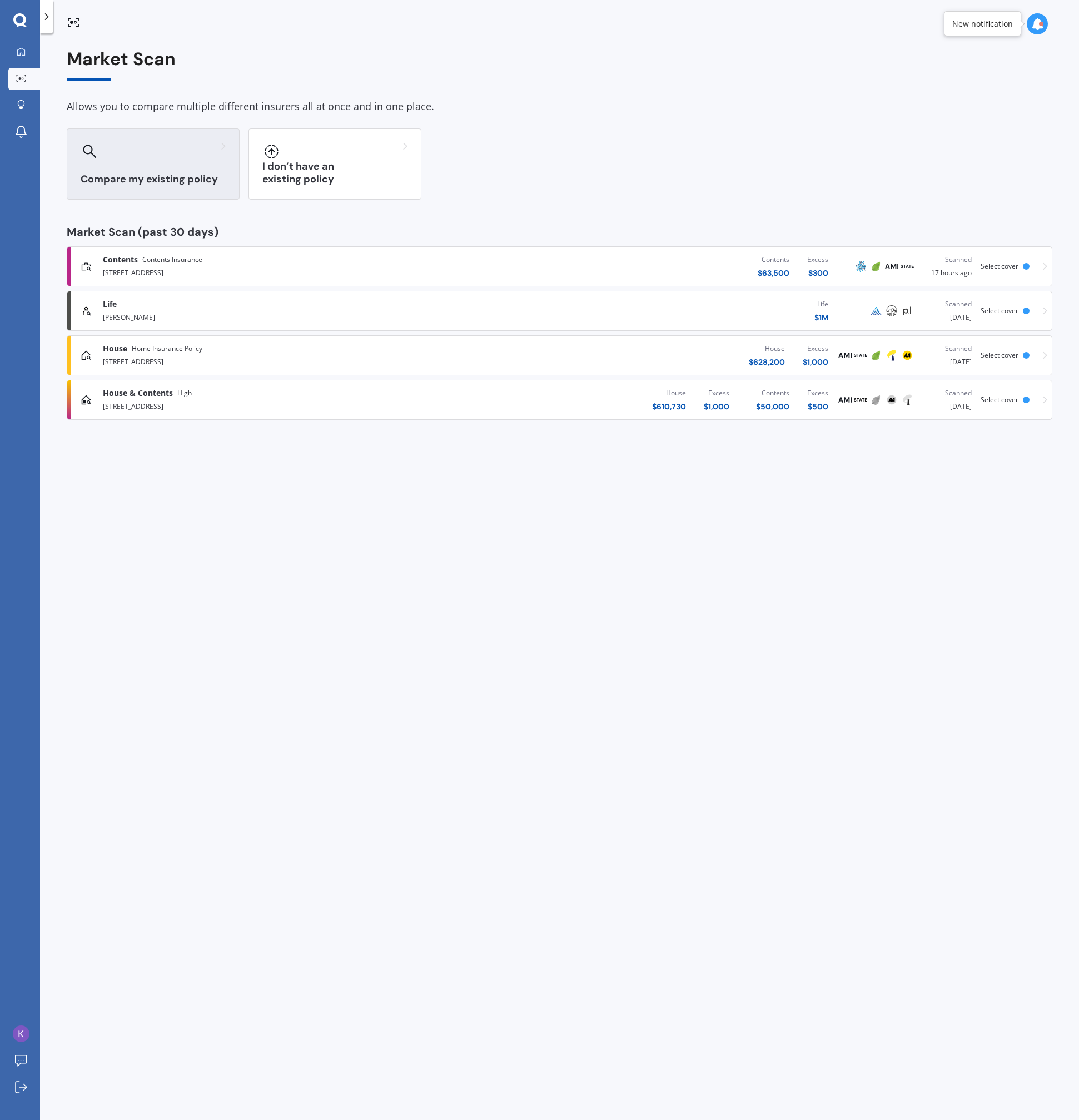
click at [166, 170] on div "Compare my existing policy" at bounding box center [153, 164] width 173 height 71
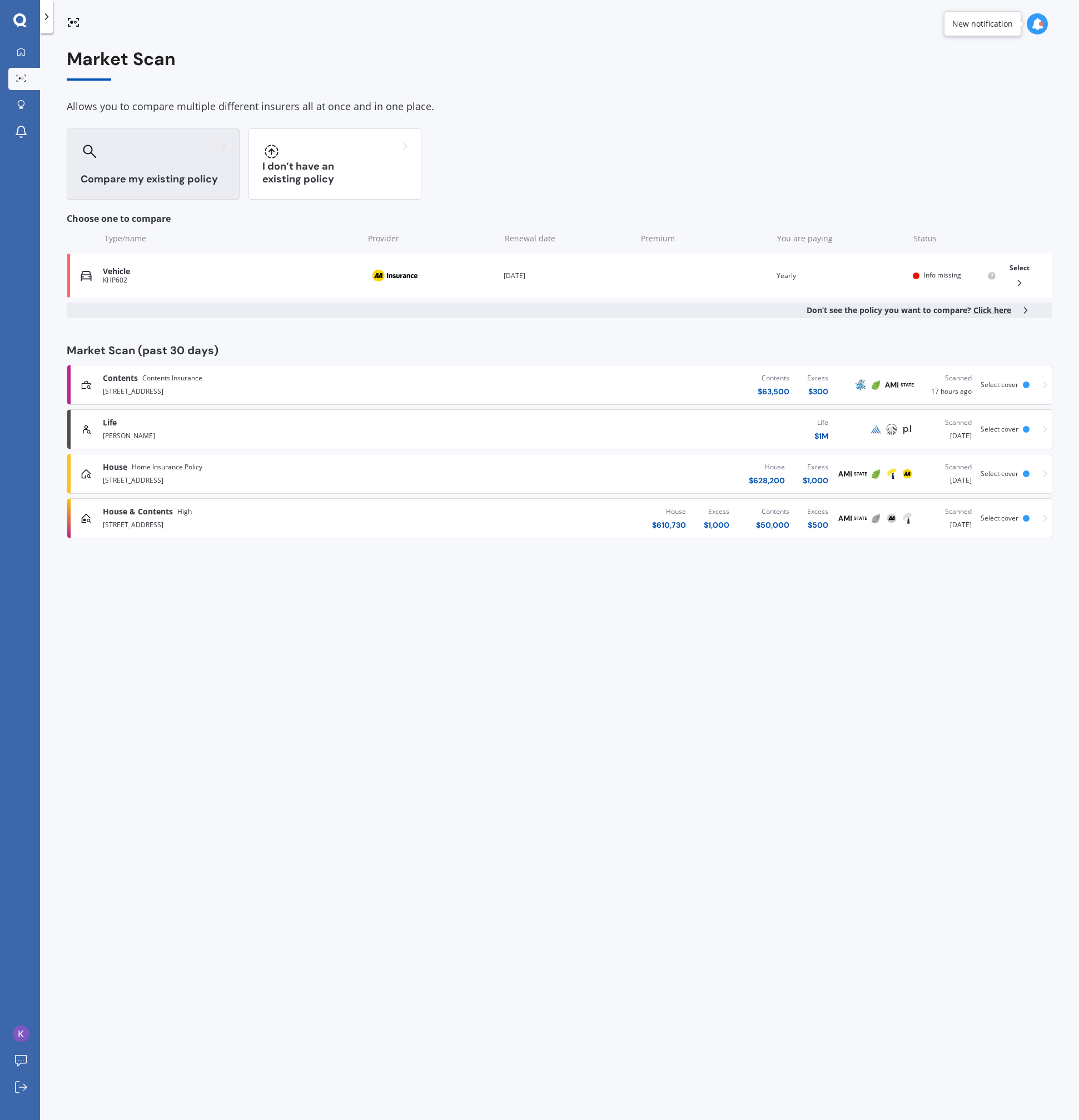
click at [200, 151] on div at bounding box center [153, 151] width 145 height 18
click at [480, 284] on div "Provider" at bounding box center [430, 275] width 128 height 21
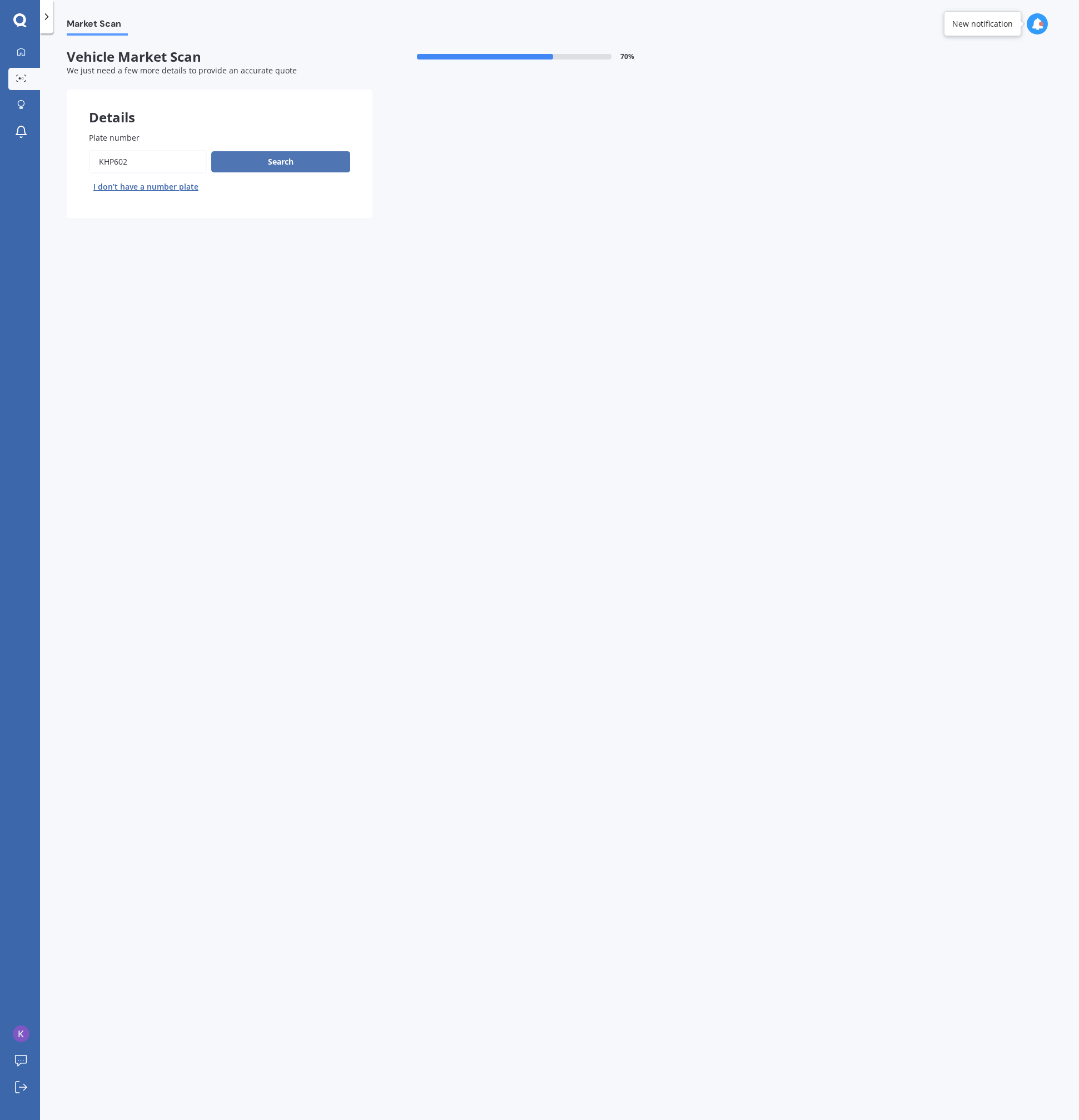
click at [254, 158] on button "Search" at bounding box center [280, 161] width 139 height 21
select select "HONDA"
select select "27"
select select "03"
select select "1989"
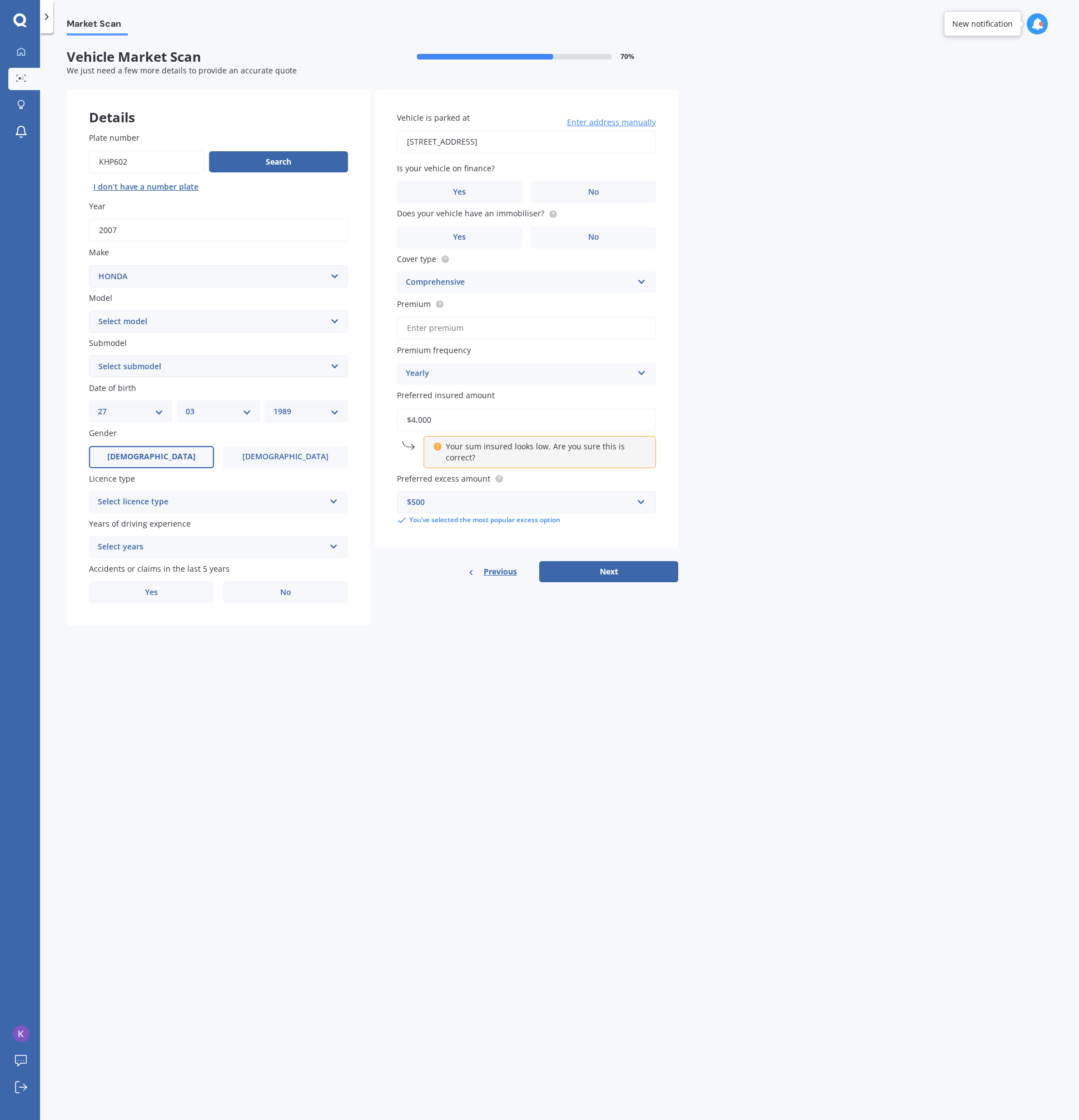
click at [229, 313] on select "Select model Accord Acty Acura Airwave Ascot Avancier Beat Capa City Civic Conc…" at bounding box center [218, 322] width 259 height 22
select select "CR-V"
click at [89, 311] on select "Select model Accord Acty Acura Airwave Ascot Avancier Beat Capa City Civic Conc…" at bounding box center [218, 322] width 259 height 22
click at [198, 367] on select "Select submodel (all other) 2WD 2WD Sport 7 1.5 2WD Touring 1.5 4WD AWD AWD Spo…" at bounding box center [218, 367] width 259 height 22
select select "AWD"
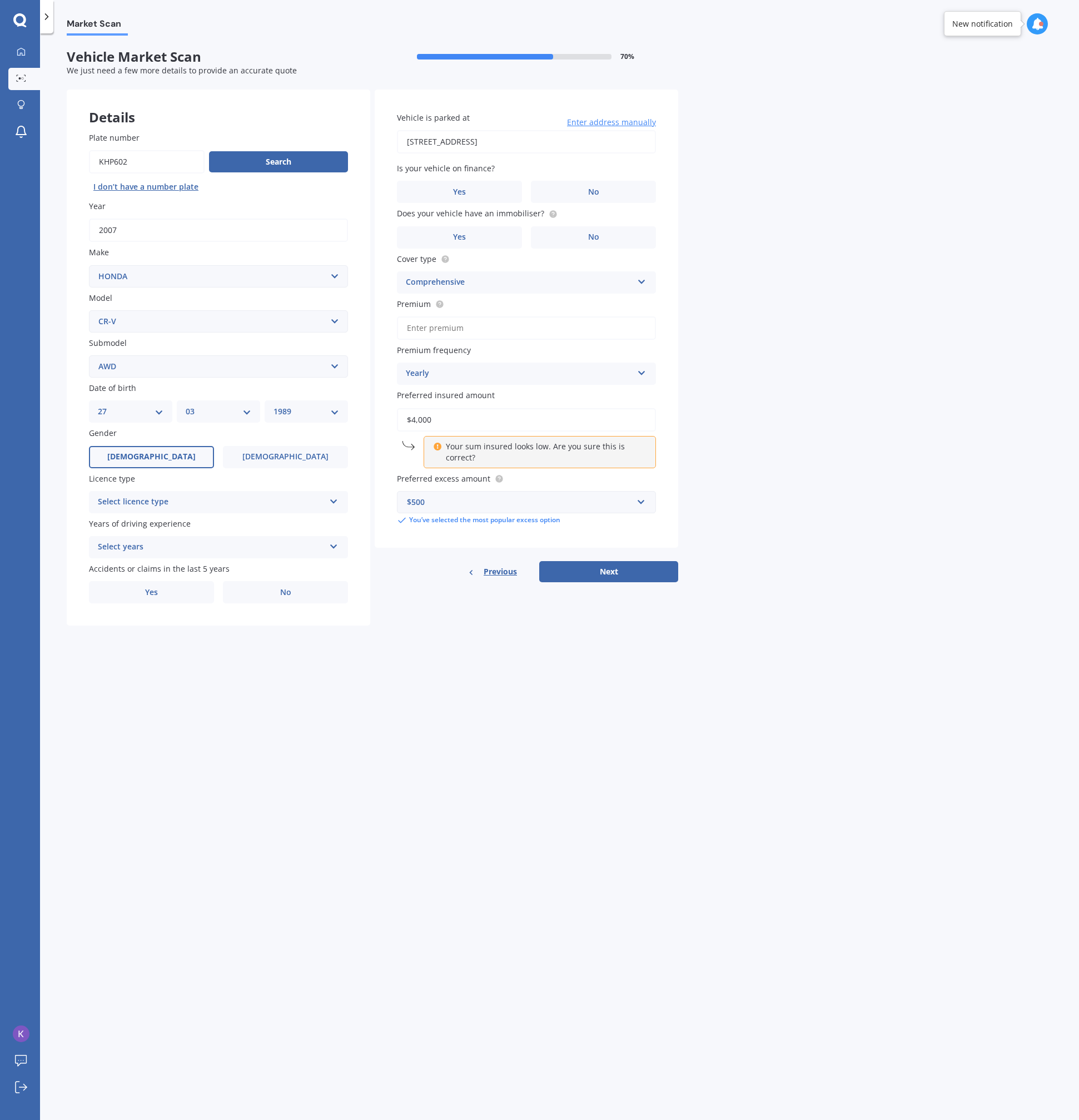
click at [89, 356] on select "Select submodel (all other) 2WD 2WD Sport 7 1.5 2WD Touring 1.5 4WD AWD AWD Spo…" at bounding box center [218, 367] width 259 height 22
click at [197, 351] on div "Submodel Select submodel (all other) 2WD 2WD Sport 7 1.5 2WD Touring 1.5 4WD AW…" at bounding box center [218, 356] width 259 height 41
click at [194, 359] on select "Select submodel (all other) 2WD 2WD Sport 7 1.5 2WD Touring 1.5 4WD AWD AWD Spo…" at bounding box center [218, 367] width 259 height 22
click at [249, 379] on div "Plate number Search I don’t have a number plate Year [DATE] Make Select make AC…" at bounding box center [218, 368] width 304 height 517
click at [249, 374] on select "Select submodel (all other) 2WD 2WD Sport 7 1.5 2WD Touring 1.5 4WD AWD AWD Spo…" at bounding box center [218, 367] width 259 height 22
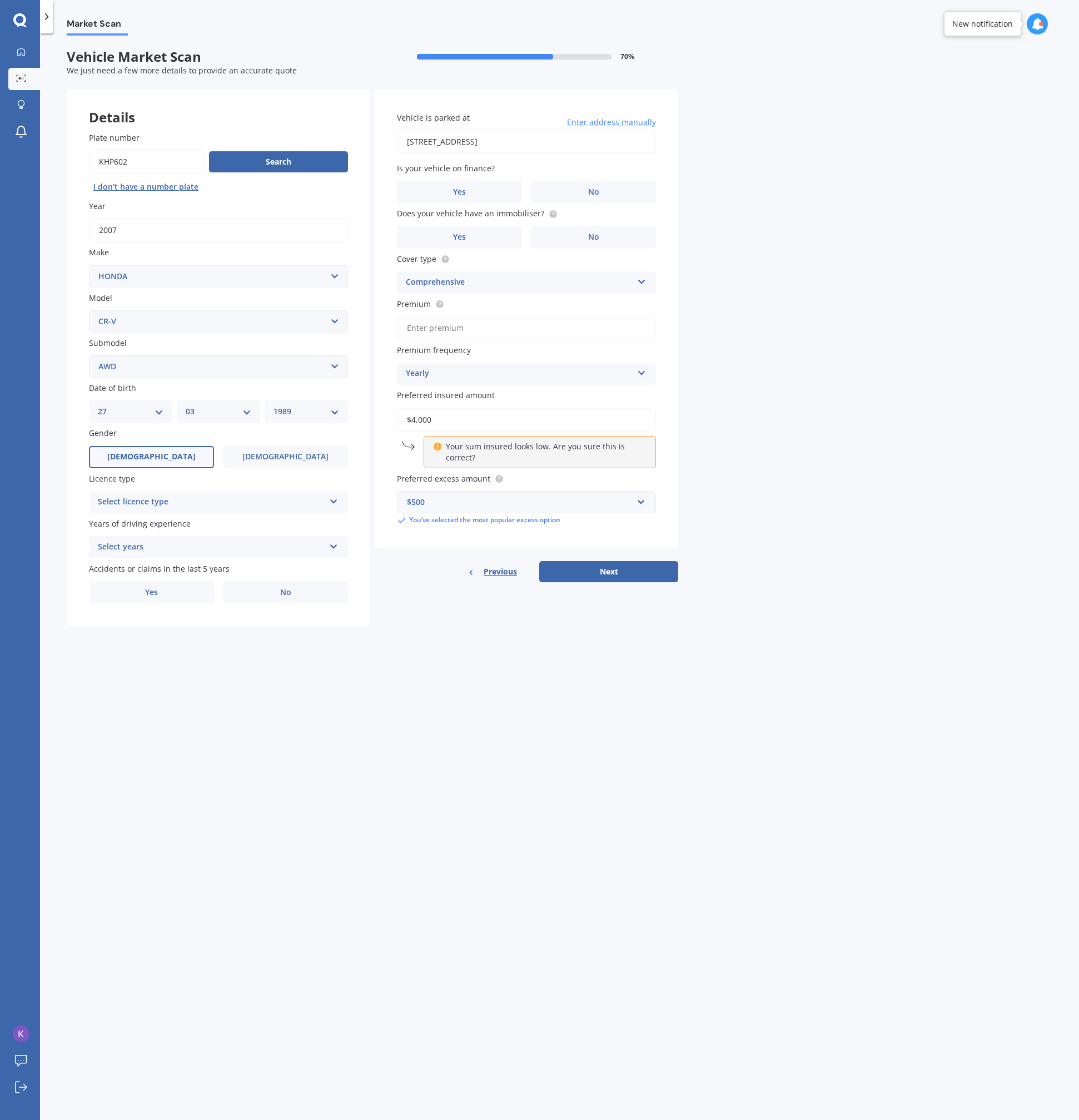
click at [254, 503] on div "Select licence type" at bounding box center [210, 501] width 227 height 13
click at [233, 523] on div "NZ Full" at bounding box center [218, 523] width 258 height 20
click at [224, 540] on div "Select years" at bounding box center [210, 546] width 227 height 13
click at [234, 568] on div "5 or more years" at bounding box center [218, 569] width 258 height 20
click at [257, 590] on label "No" at bounding box center [285, 592] width 125 height 22
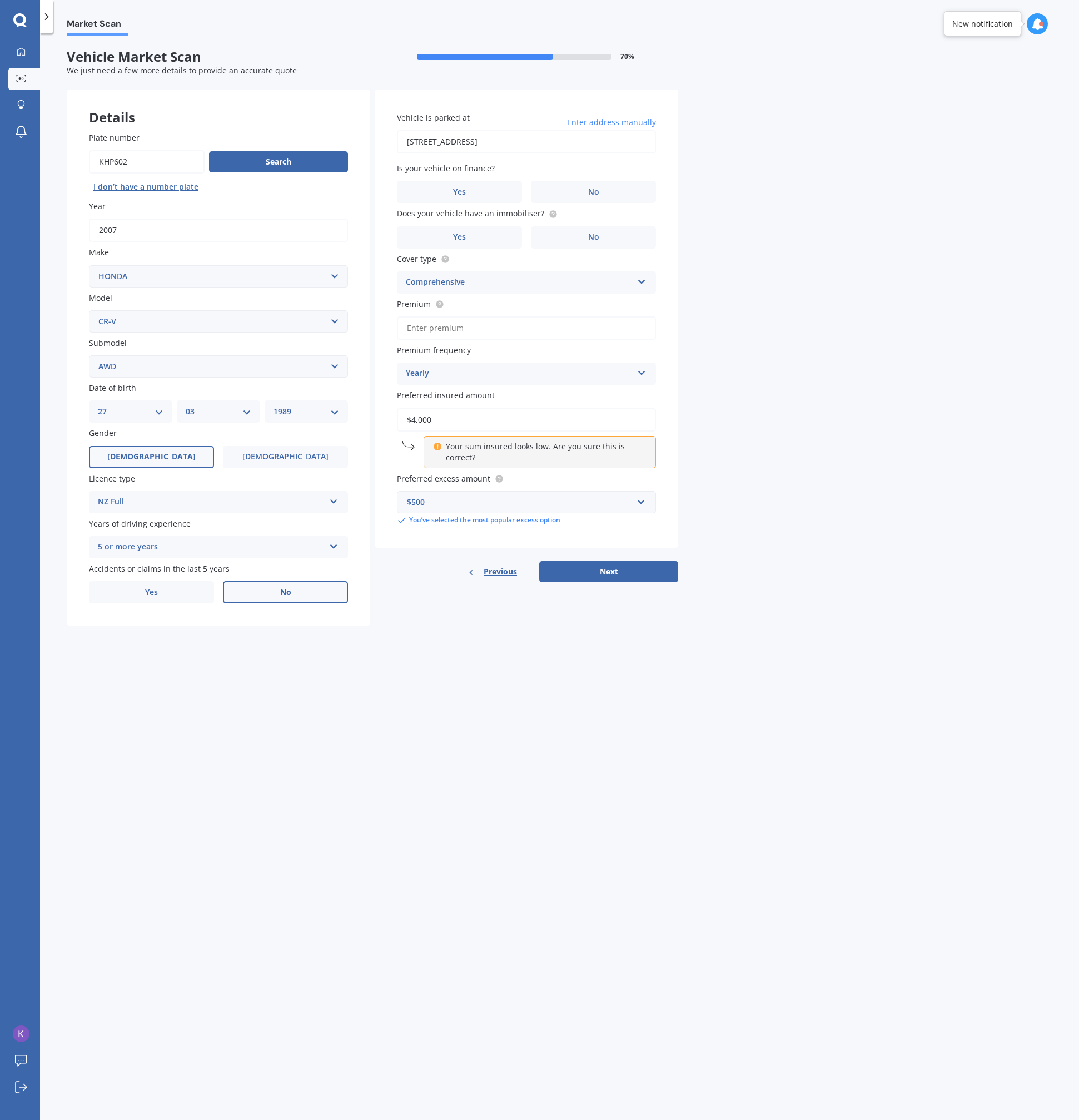
click at [0, 0] on input "No" at bounding box center [0, 0] width 0 height 0
click at [599, 178] on div "Is your vehicle on finance? Yes No" at bounding box center [526, 182] width 259 height 41
click at [599, 186] on label "No" at bounding box center [593, 192] width 125 height 22
click at [0, 0] on input "No" at bounding box center [0, 0] width 0 height 0
click at [592, 243] on label "No" at bounding box center [593, 237] width 125 height 22
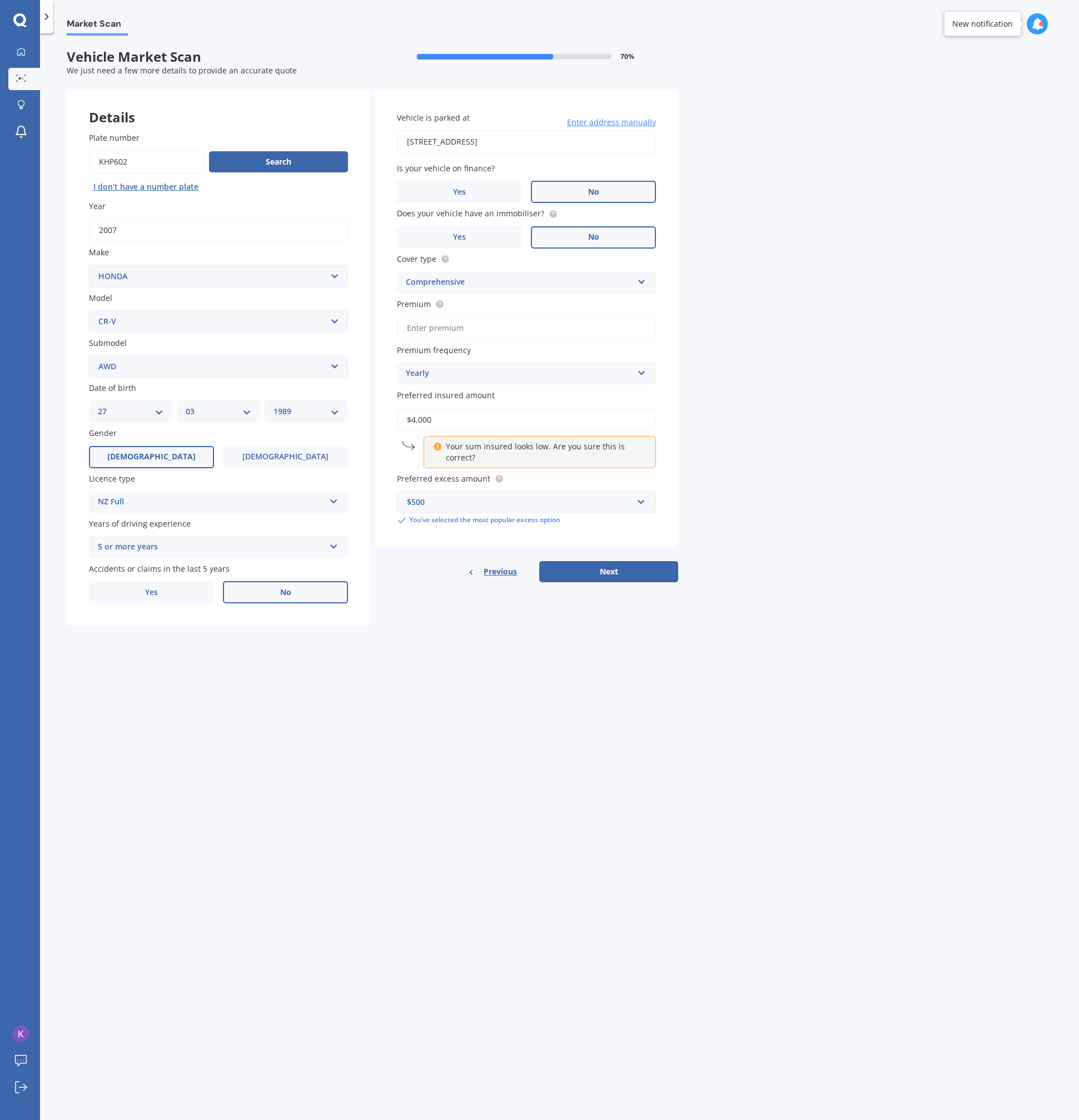
click at [0, 0] on input "No" at bounding box center [0, 0] width 0 height 0
click at [565, 326] on input "Premium" at bounding box center [526, 328] width 259 height 23
click at [785, 332] on div "Market Scan Vehicle Market Scan 70 % We just need a few more details to provide…" at bounding box center [559, 578] width 1038 height 1086
click at [505, 325] on input "Premium" at bounding box center [526, 328] width 259 height 23
type input "$450.00"
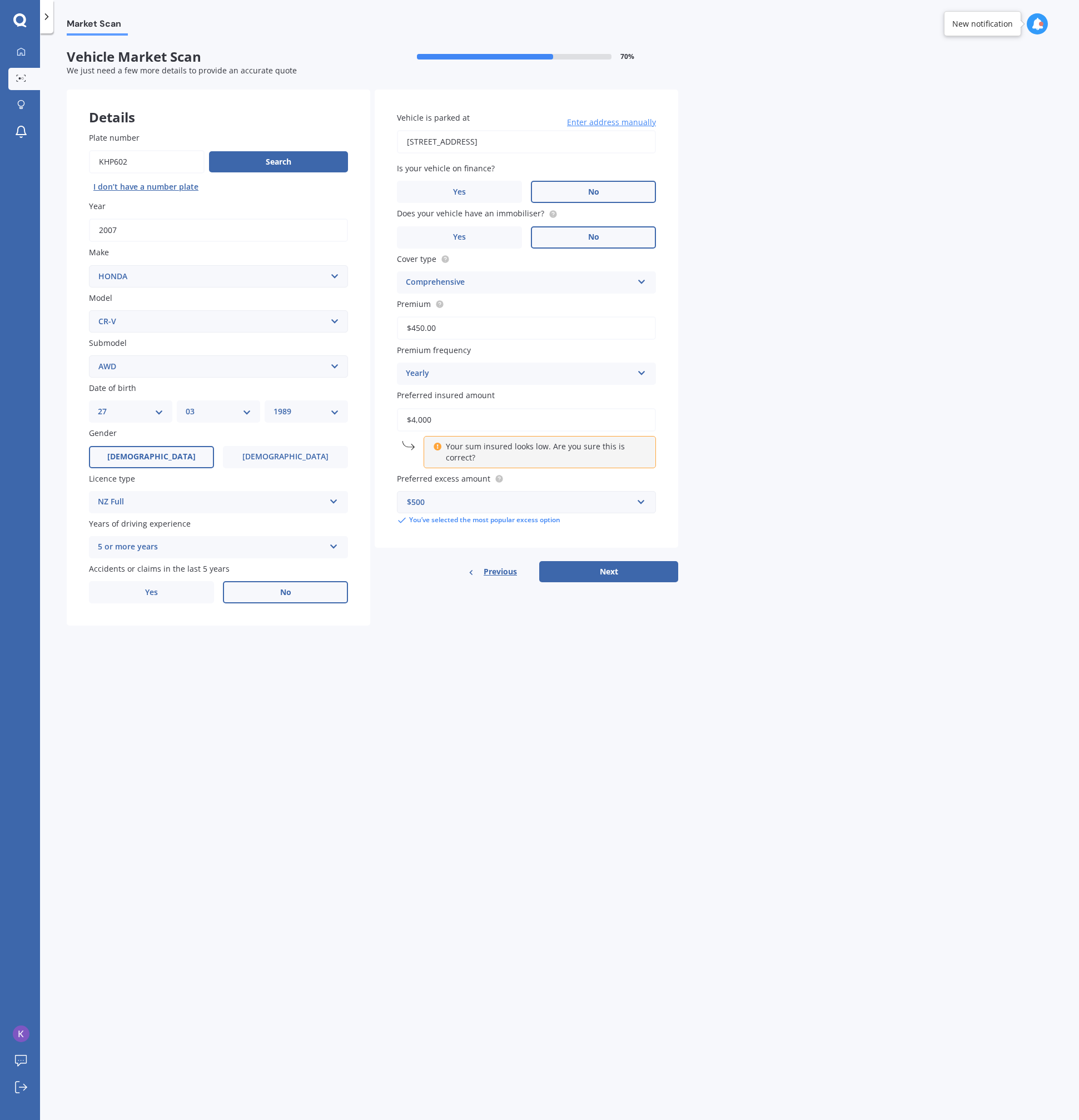
click at [608, 420] on input "$4,000" at bounding box center [526, 419] width 259 height 23
click at [627, 418] on input "$4,000" at bounding box center [526, 419] width 259 height 23
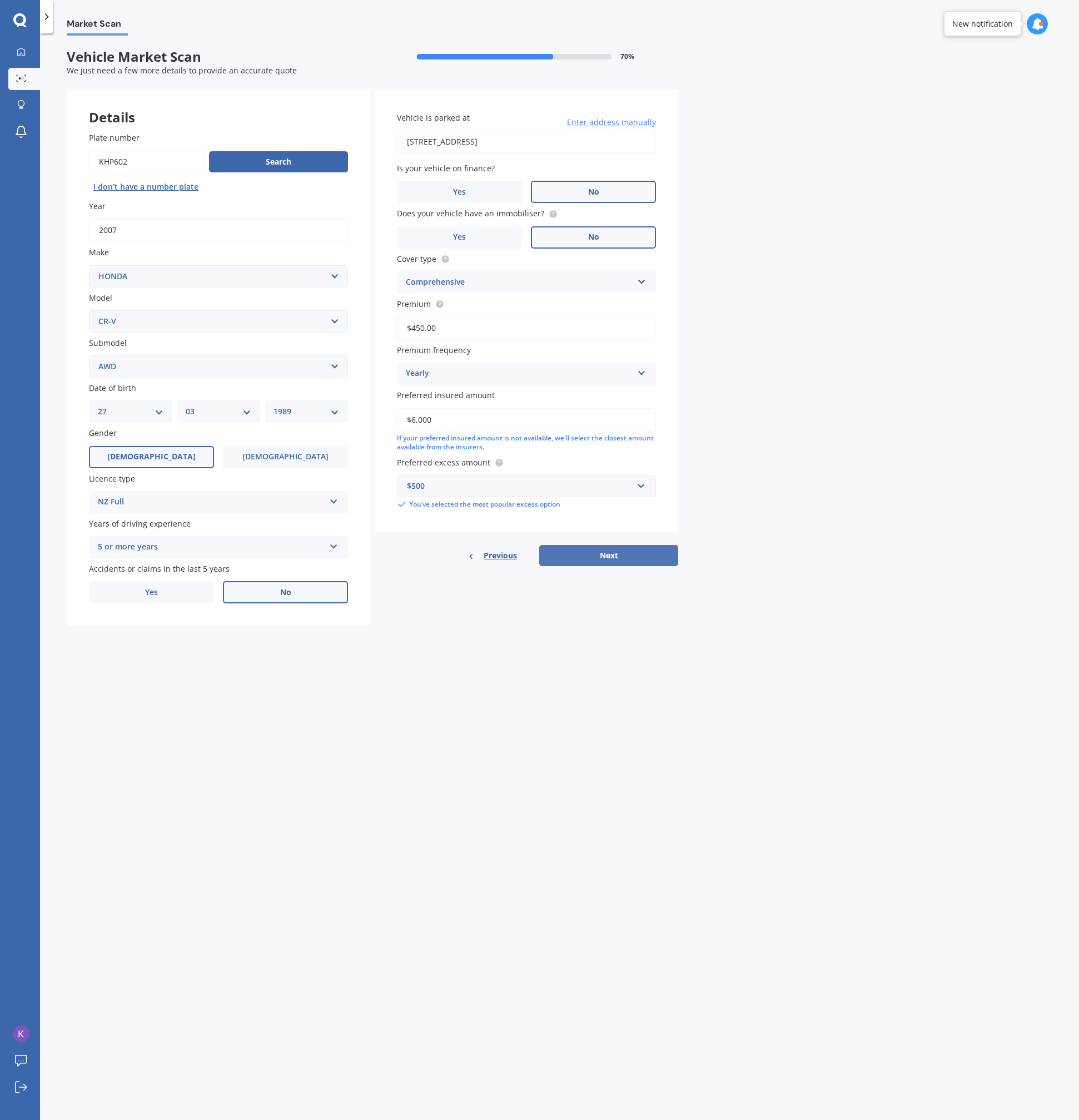
type input "$6,000"
click at [624, 557] on button "Next" at bounding box center [608, 555] width 139 height 21
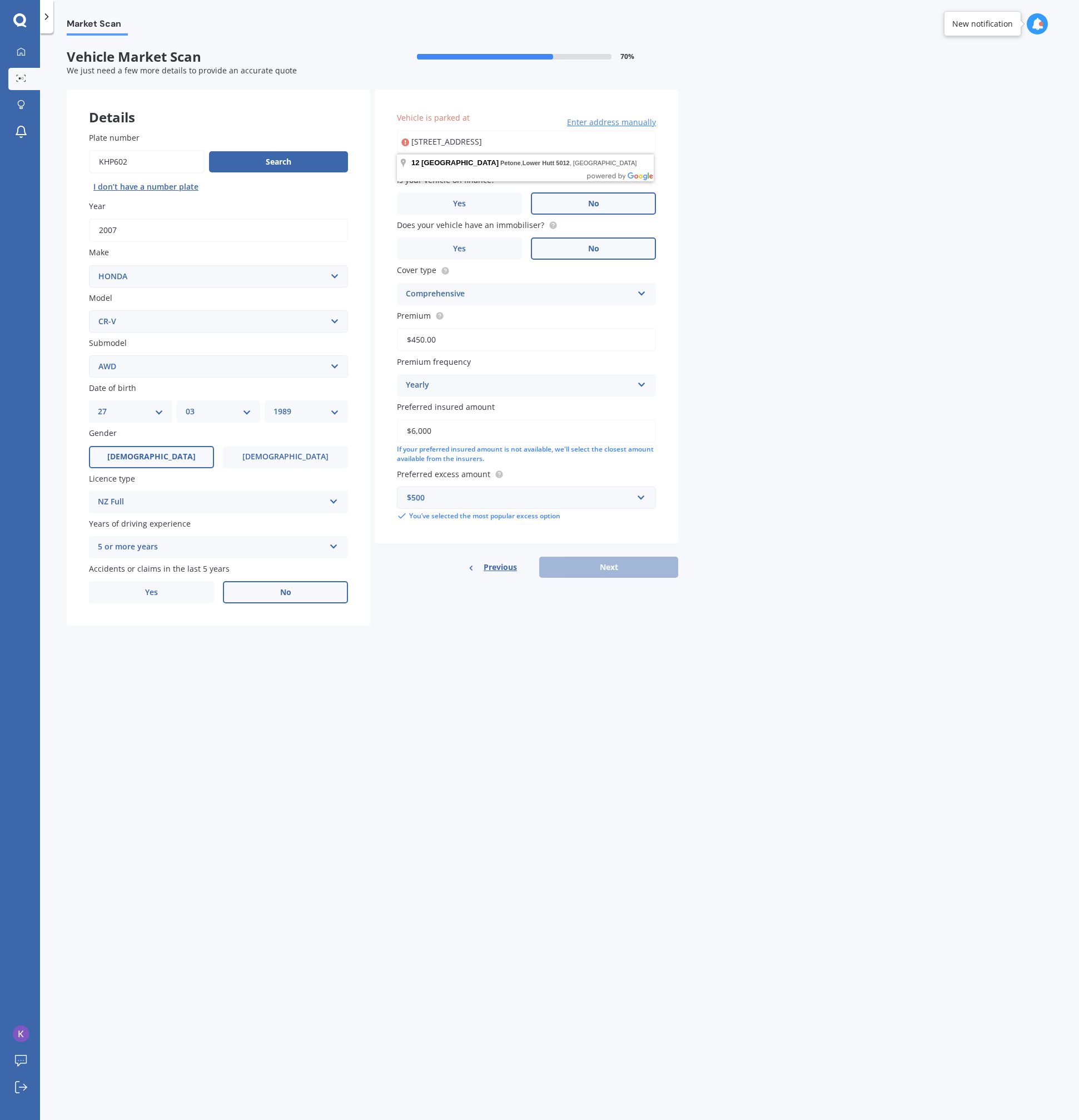
type input "[STREET_ADDRESS]"
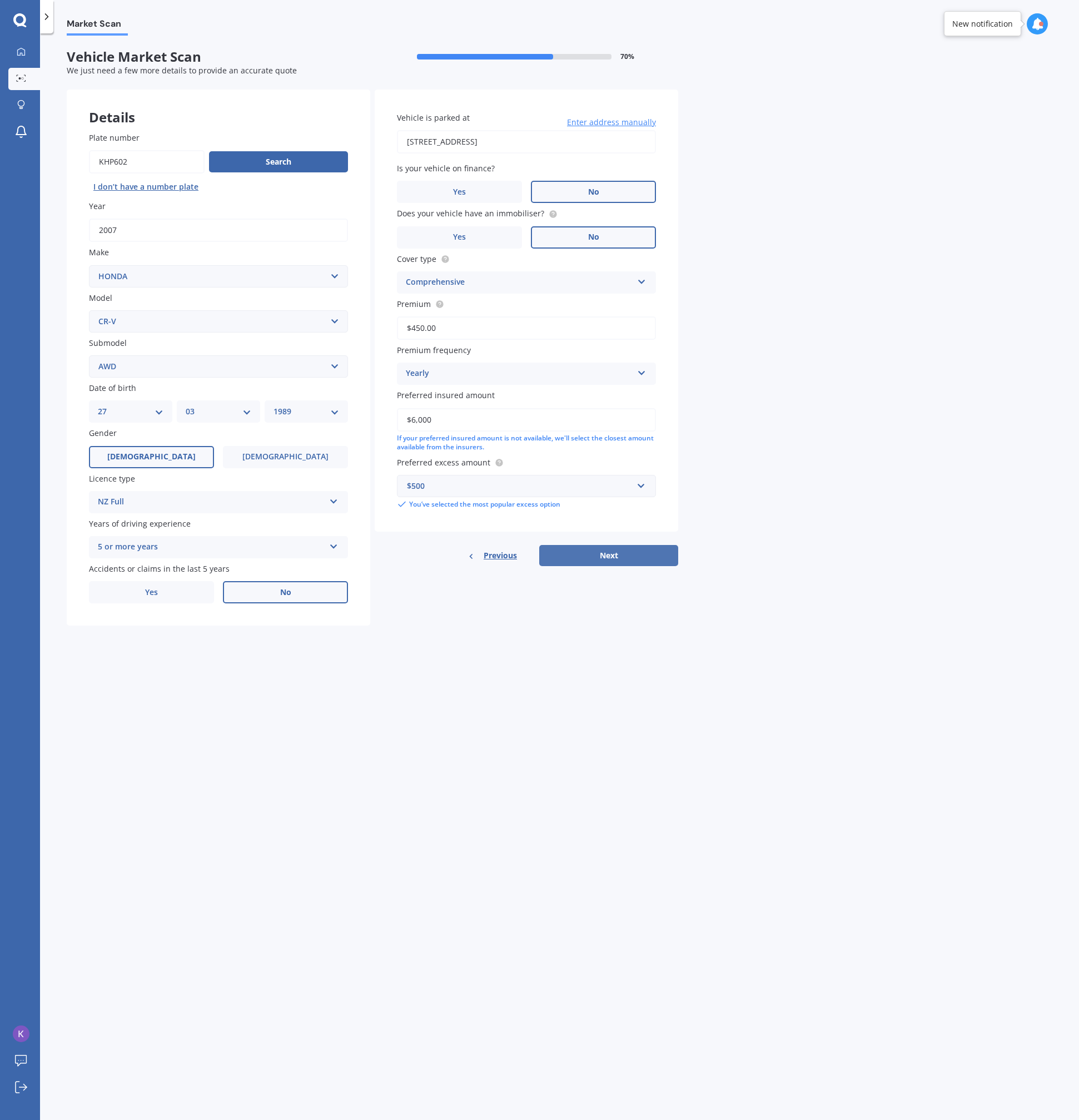
click at [623, 546] on button "Next" at bounding box center [608, 555] width 139 height 21
select select "27"
select select "03"
select select "1989"
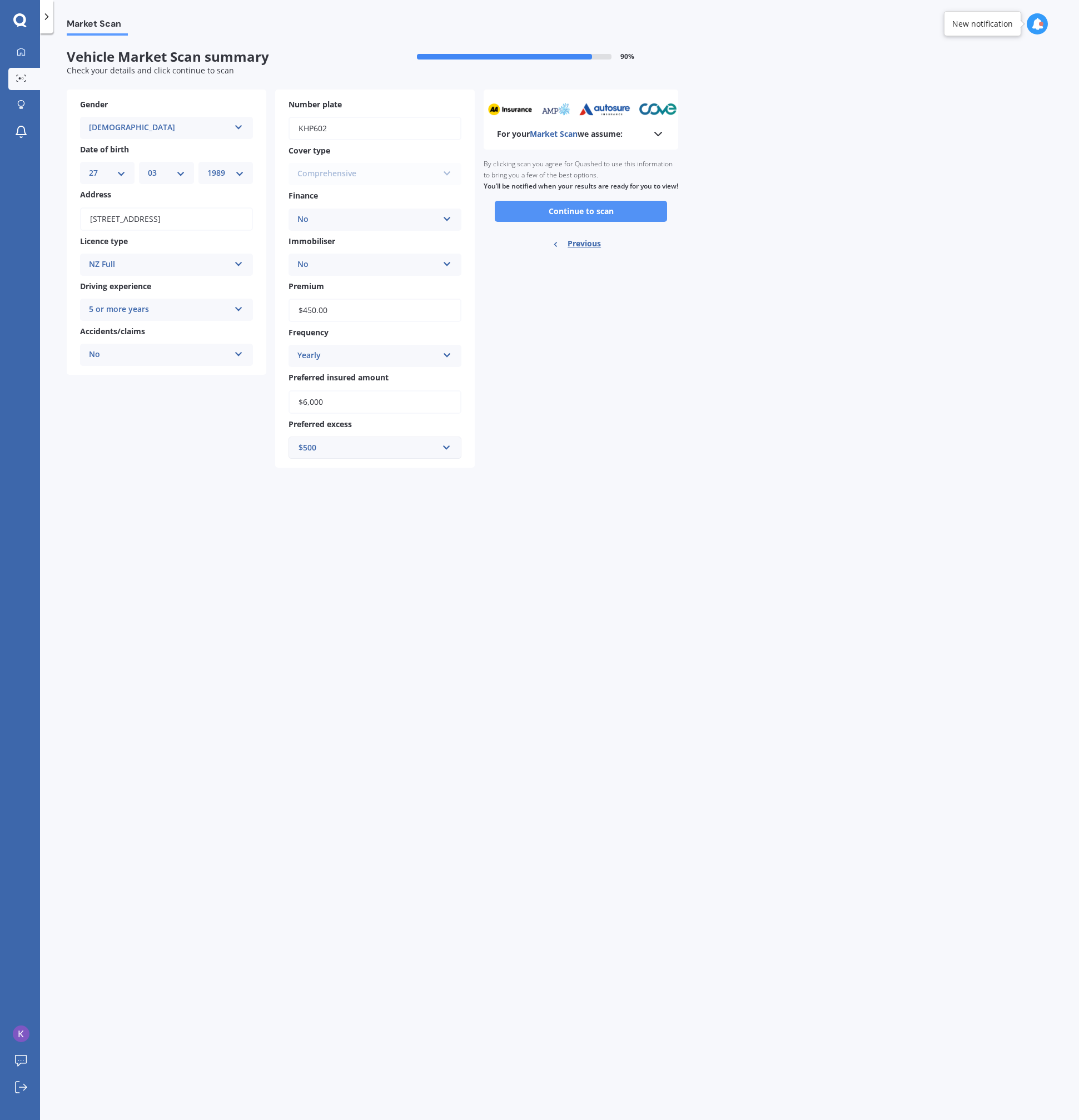
click at [556, 221] on button "Continue to scan" at bounding box center [580, 211] width 173 height 21
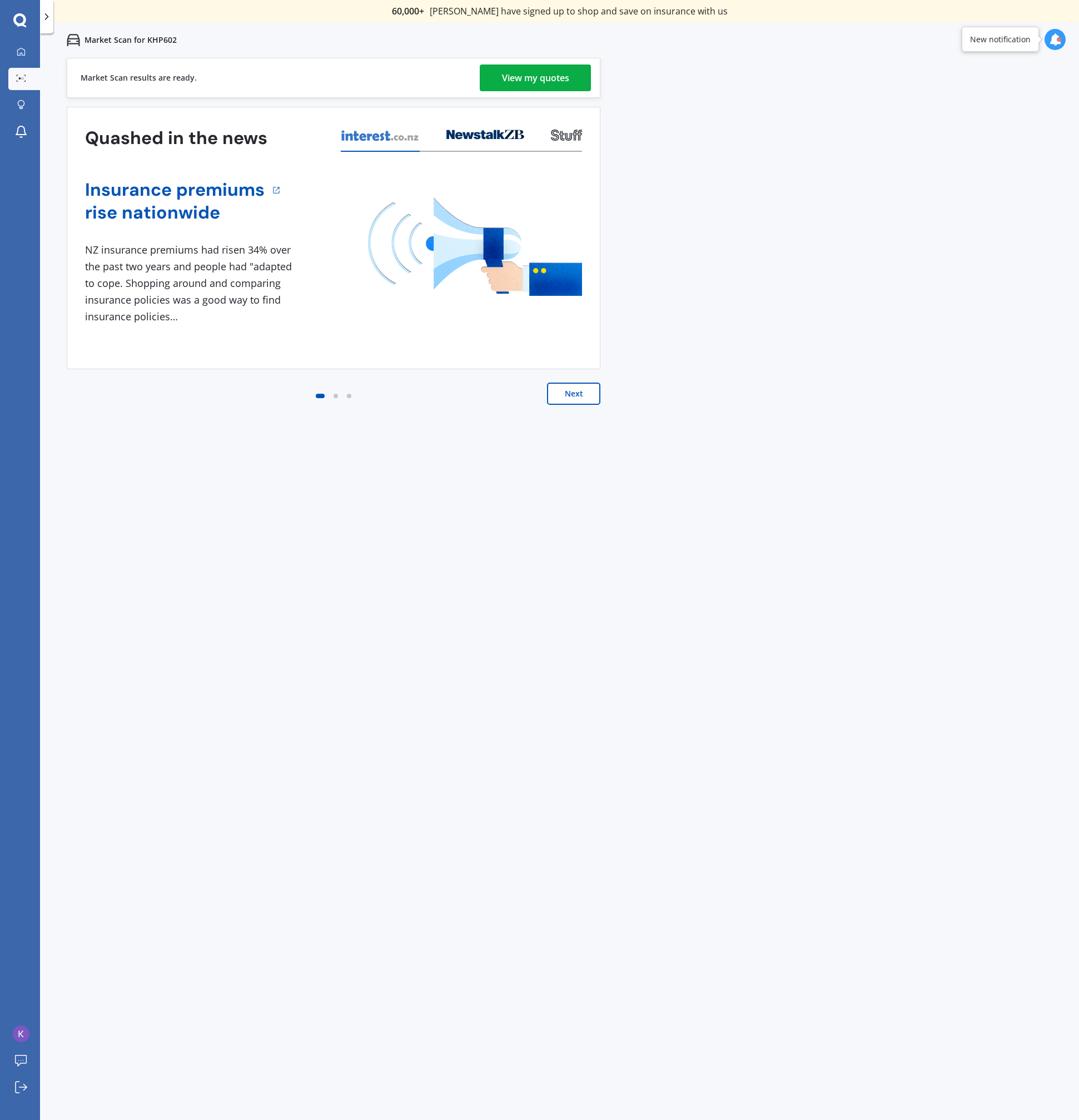
click at [543, 69] on div "View my quotes" at bounding box center [536, 78] width 67 height 27
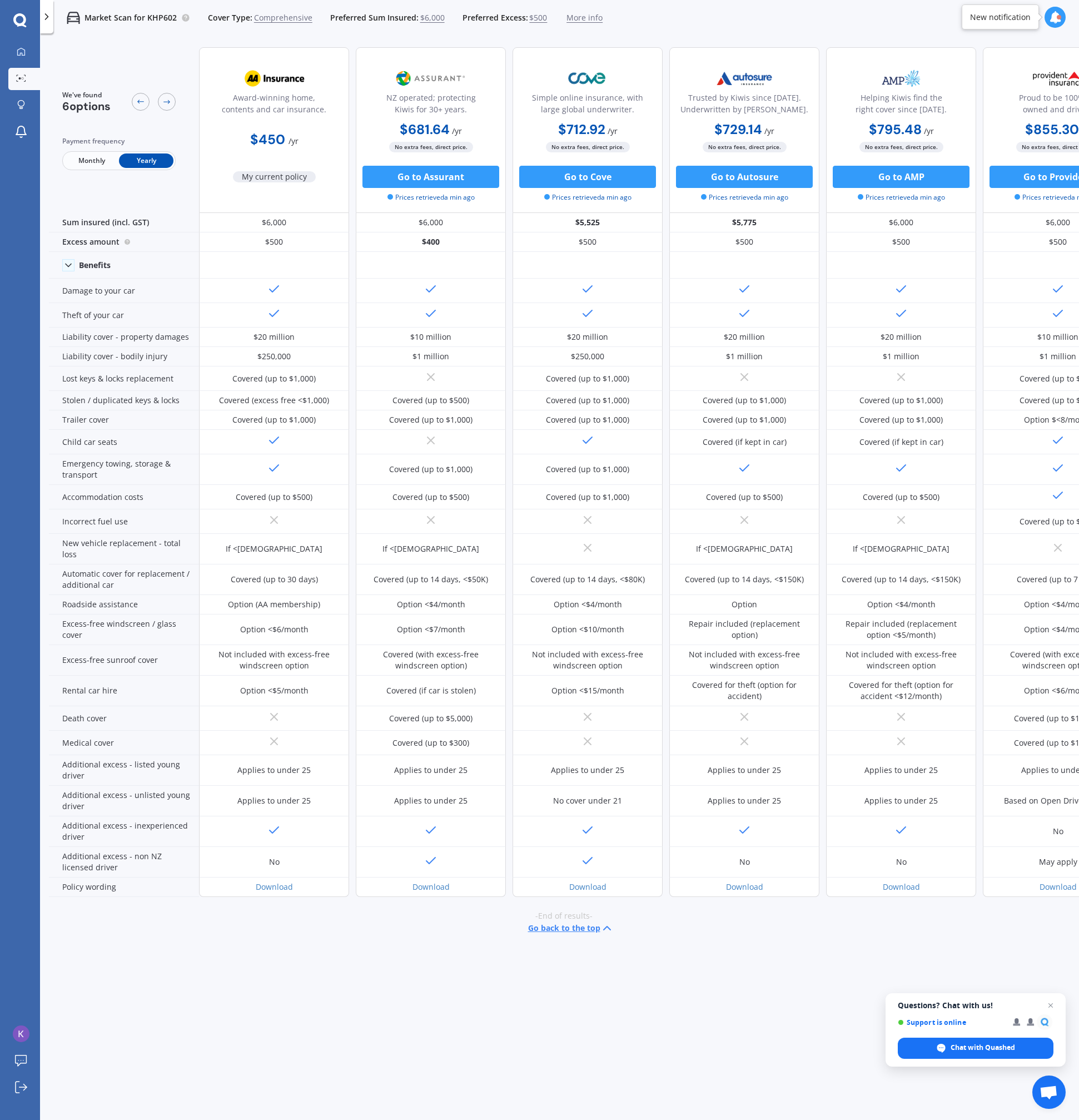
click at [304, 183] on div "Award-winning home, contents and car insurance. $450 / yr My current policy" at bounding box center [274, 130] width 150 height 166
click at [18, 53] on icon at bounding box center [21, 52] width 9 height 9
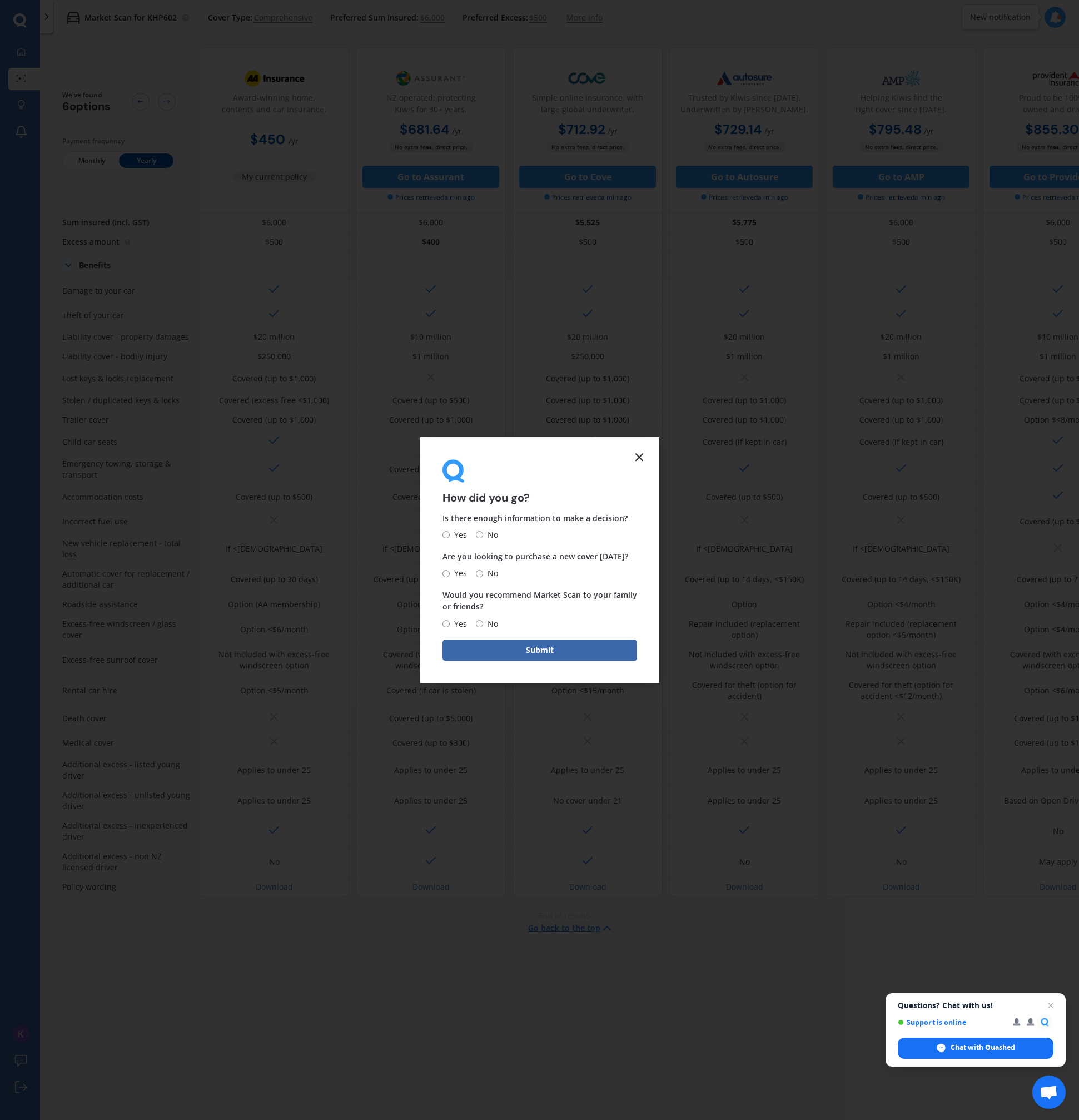
click at [442, 539] on form "How did you go? Is there enough information to make a decision? Yes No Are you …" at bounding box center [539, 559] width 239 height 246
click at [446, 537] on input "Yes" at bounding box center [446, 535] width 7 height 7
radio input "true"
click at [480, 572] on input "No" at bounding box center [480, 573] width 7 height 7
radio input "true"
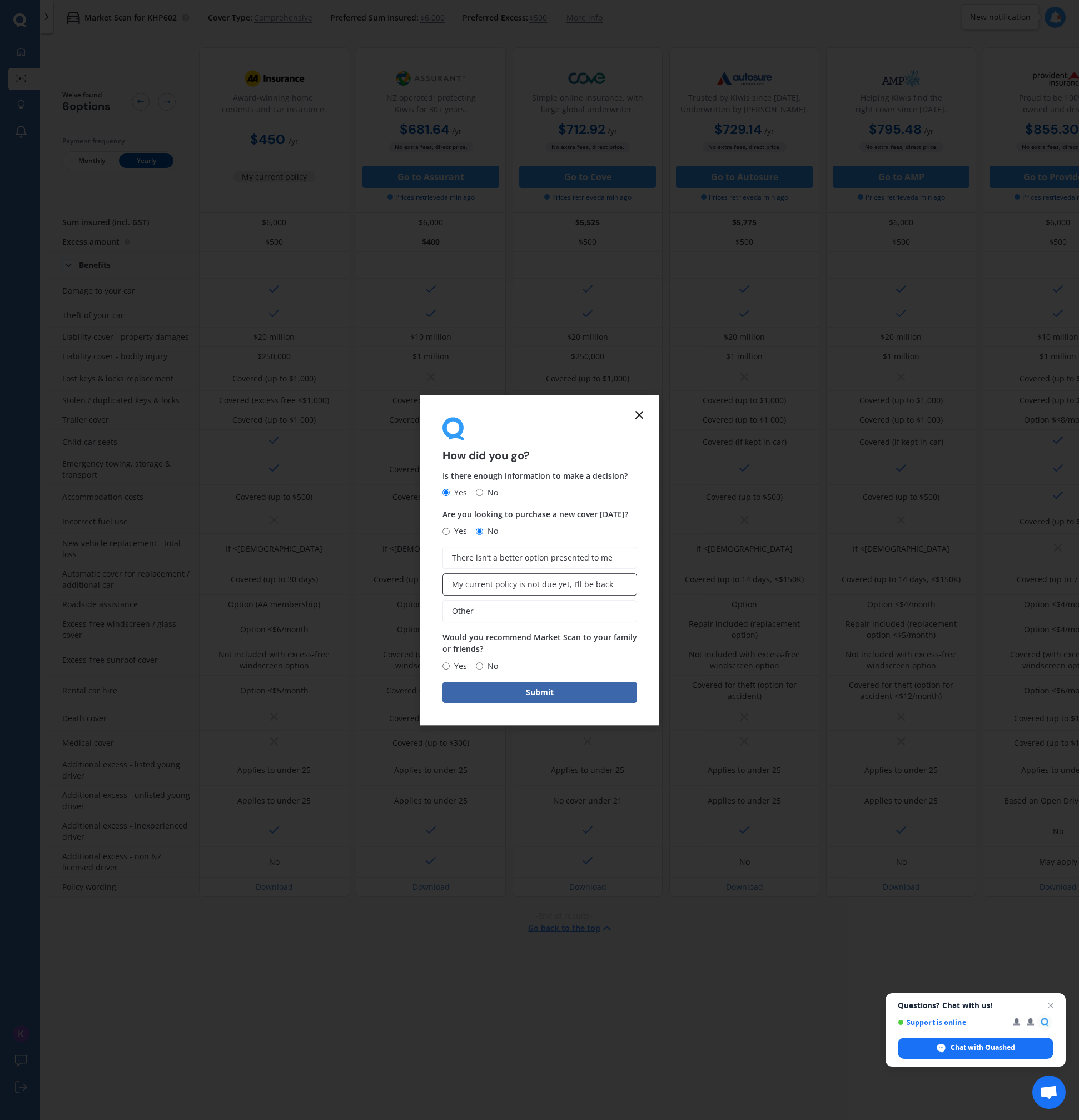
click at [499, 583] on span "My current policy is not due yet, I’ll be back" at bounding box center [532, 584] width 161 height 9
click at [0, 0] on input "My current policy is not due yet, I’ll be back" at bounding box center [0, 0] width 0 height 0
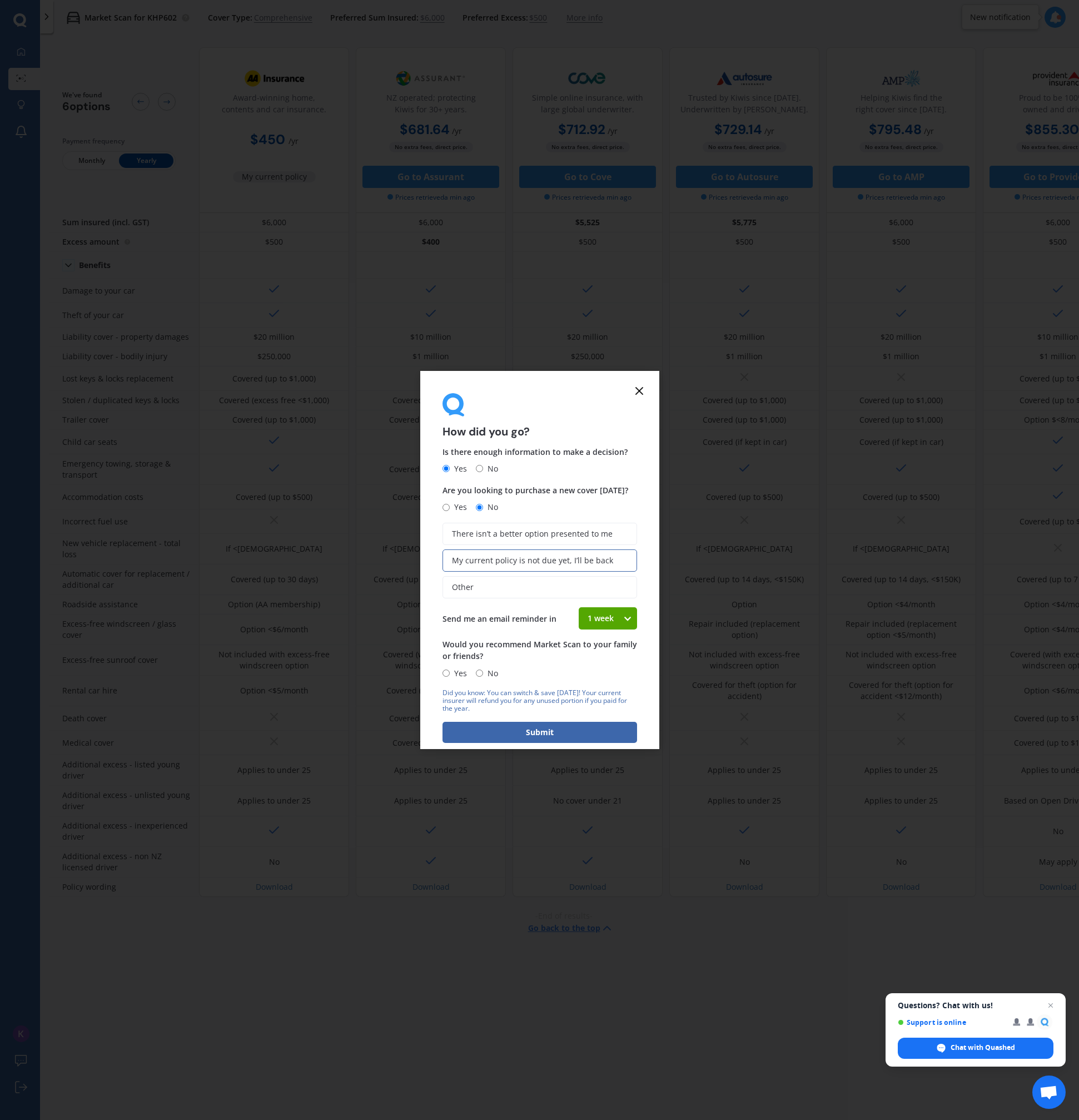
click at [590, 625] on div "1 week" at bounding box center [601, 619] width 45 height 22
click at [584, 621] on div "1 week" at bounding box center [601, 619] width 45 height 22
click at [496, 588] on label "Other" at bounding box center [539, 587] width 194 height 22
click at [0, 0] on input "Other" at bounding box center [0, 0] width 0 height 0
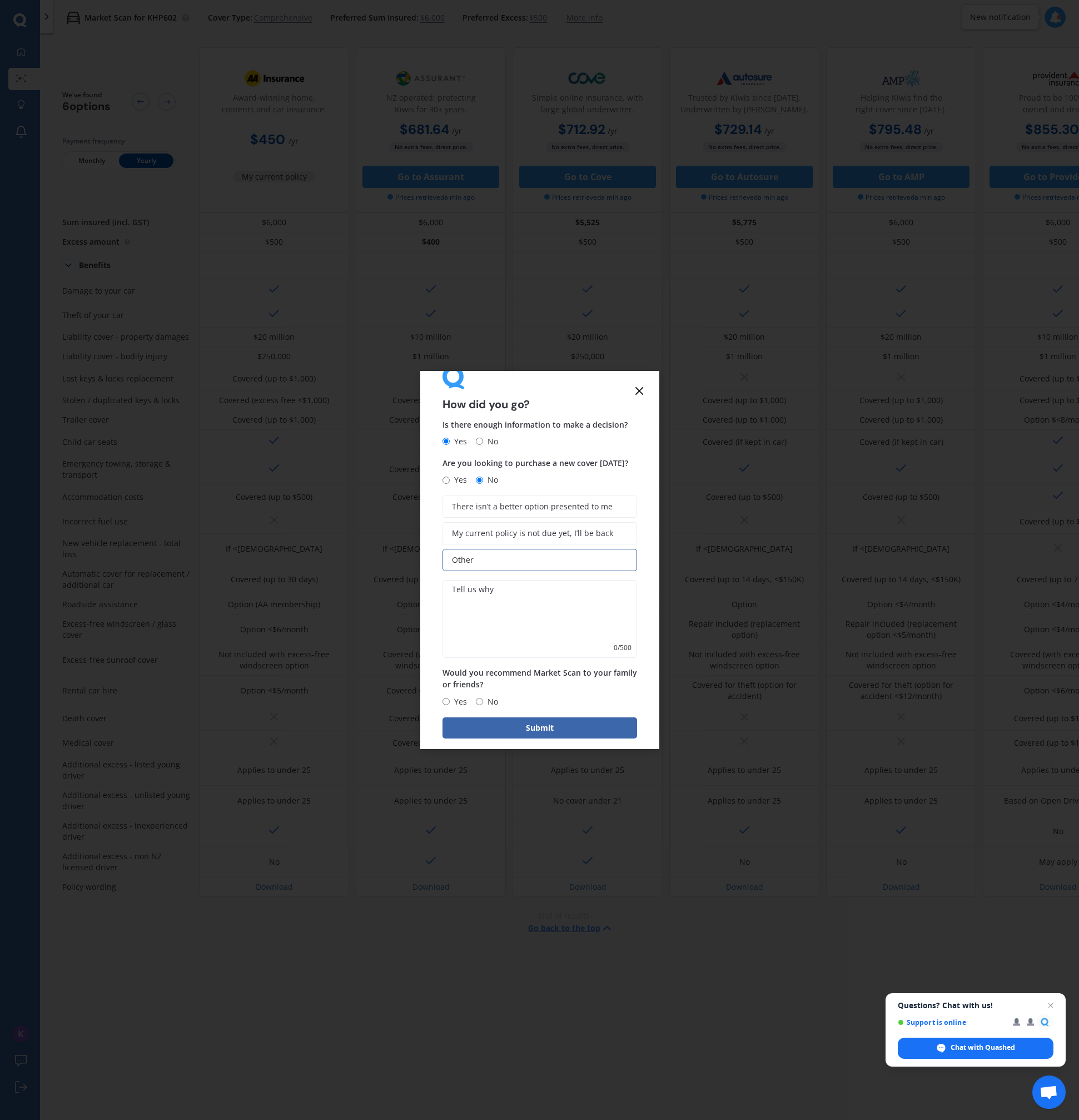
scroll to position [39, 0]
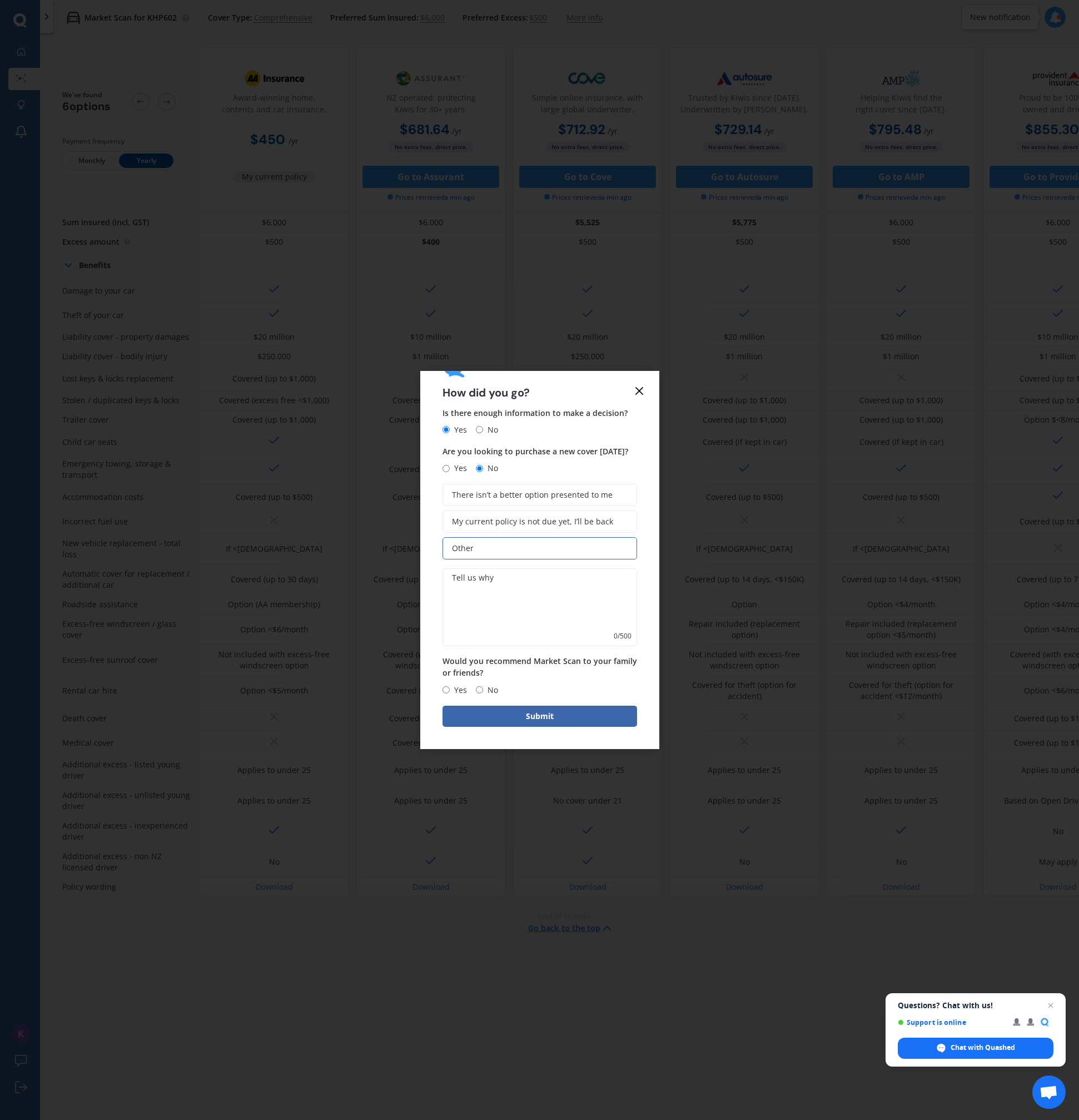
click at [463, 689] on span "Yes" at bounding box center [458, 689] width 17 height 13
click at [449, 689] on input "Yes" at bounding box center [446, 689] width 7 height 7
radio input "true"
click at [467, 714] on button "Submit" at bounding box center [539, 716] width 194 height 21
click at [530, 596] on textarea at bounding box center [539, 607] width 194 height 78
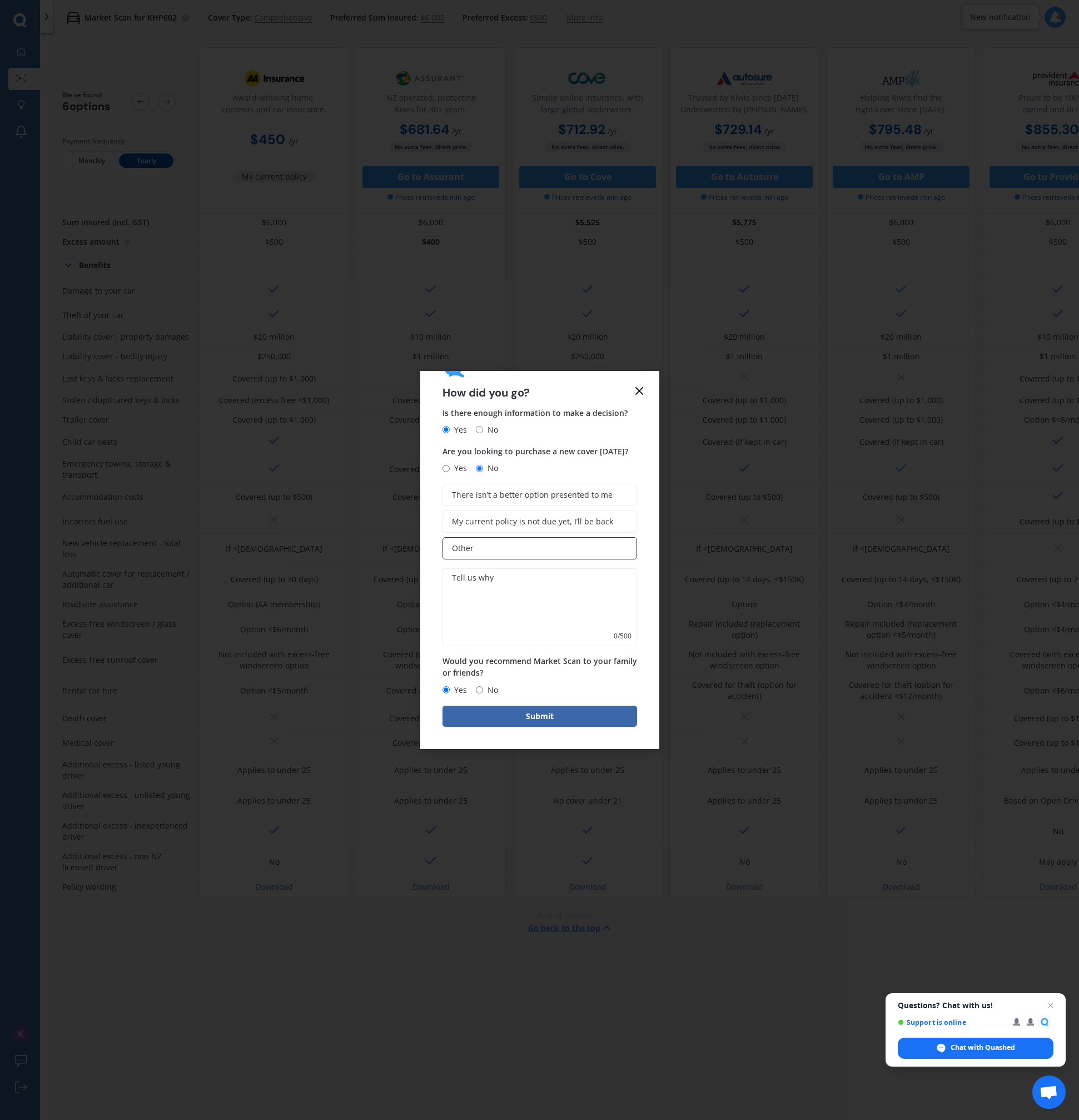
click at [518, 551] on label "Other" at bounding box center [539, 548] width 194 height 22
click at [0, 0] on input "Other" at bounding box center [0, 0] width 0 height 0
click at [519, 517] on span "My current policy is not due yet, I’ll be back" at bounding box center [532, 521] width 161 height 9
click at [0, 0] on input "My current policy is not due yet, I’ll be back" at bounding box center [0, 0] width 0 height 0
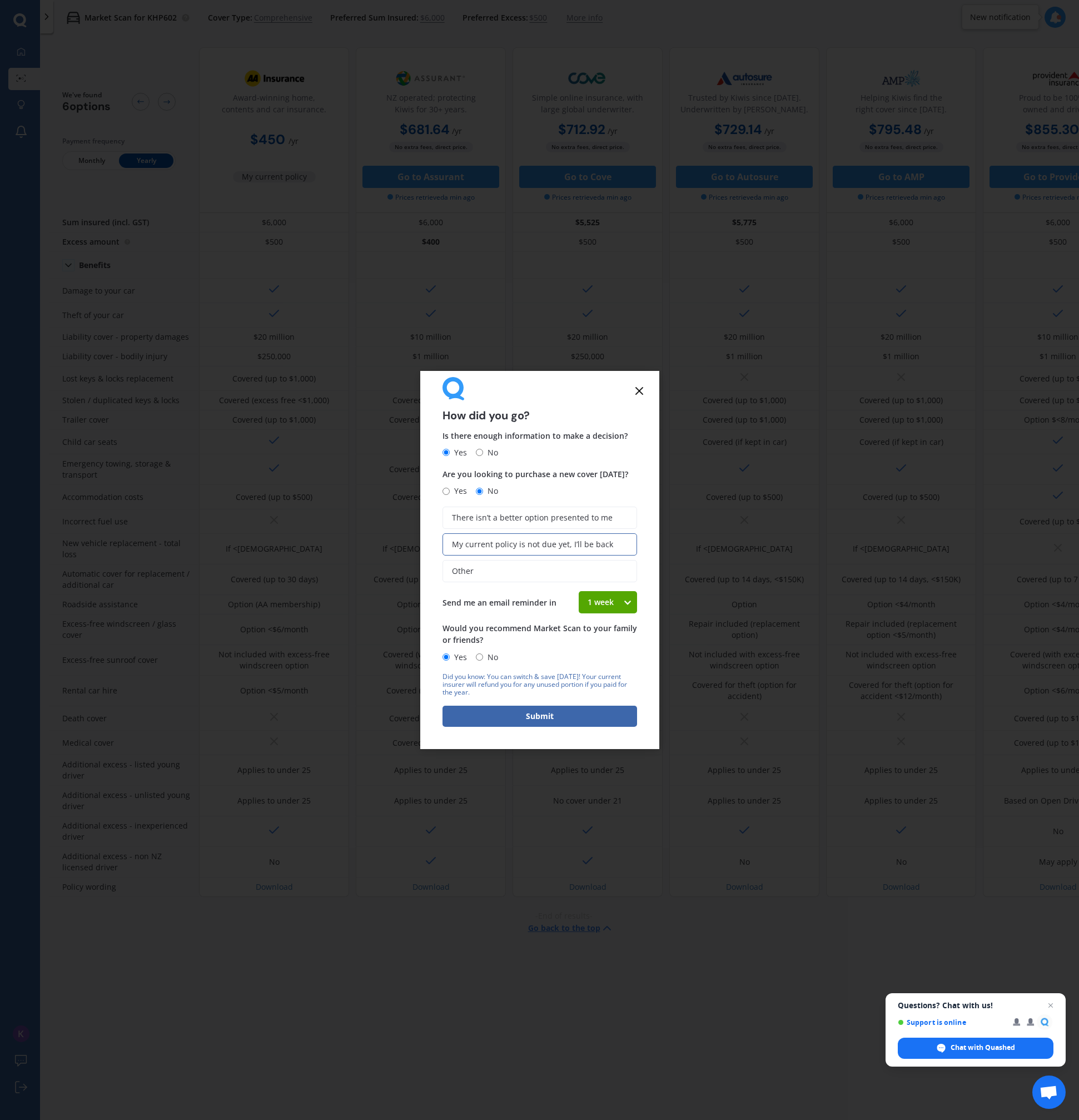
click at [582, 602] on div "1 week" at bounding box center [601, 602] width 45 height 22
click at [590, 682] on span "4 weeks" at bounding box center [603, 683] width 29 height 10
click at [563, 718] on button "Submit" at bounding box center [539, 716] width 194 height 21
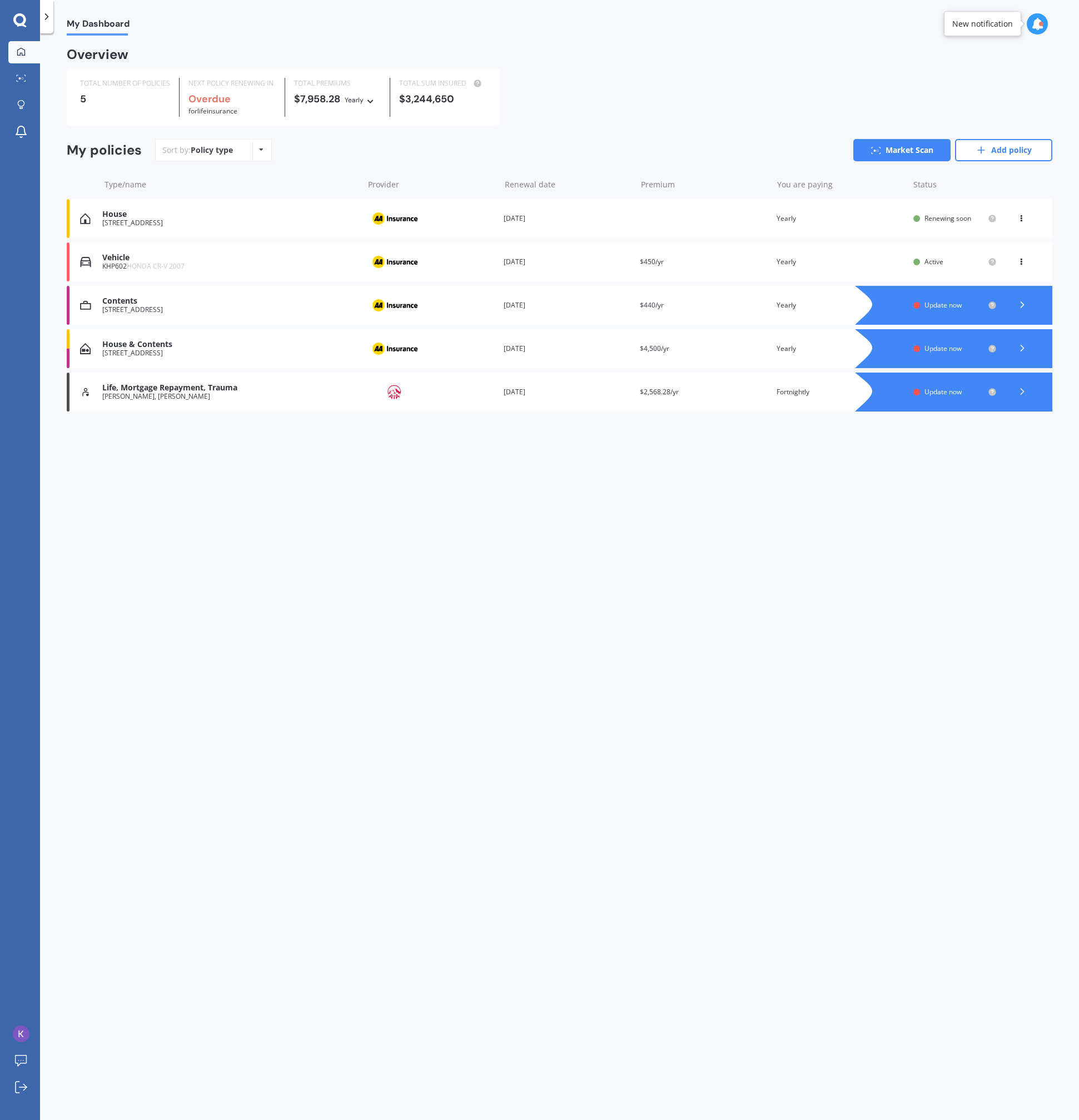
click at [344, 348] on div "House & Contents" at bounding box center [230, 344] width 255 height 9
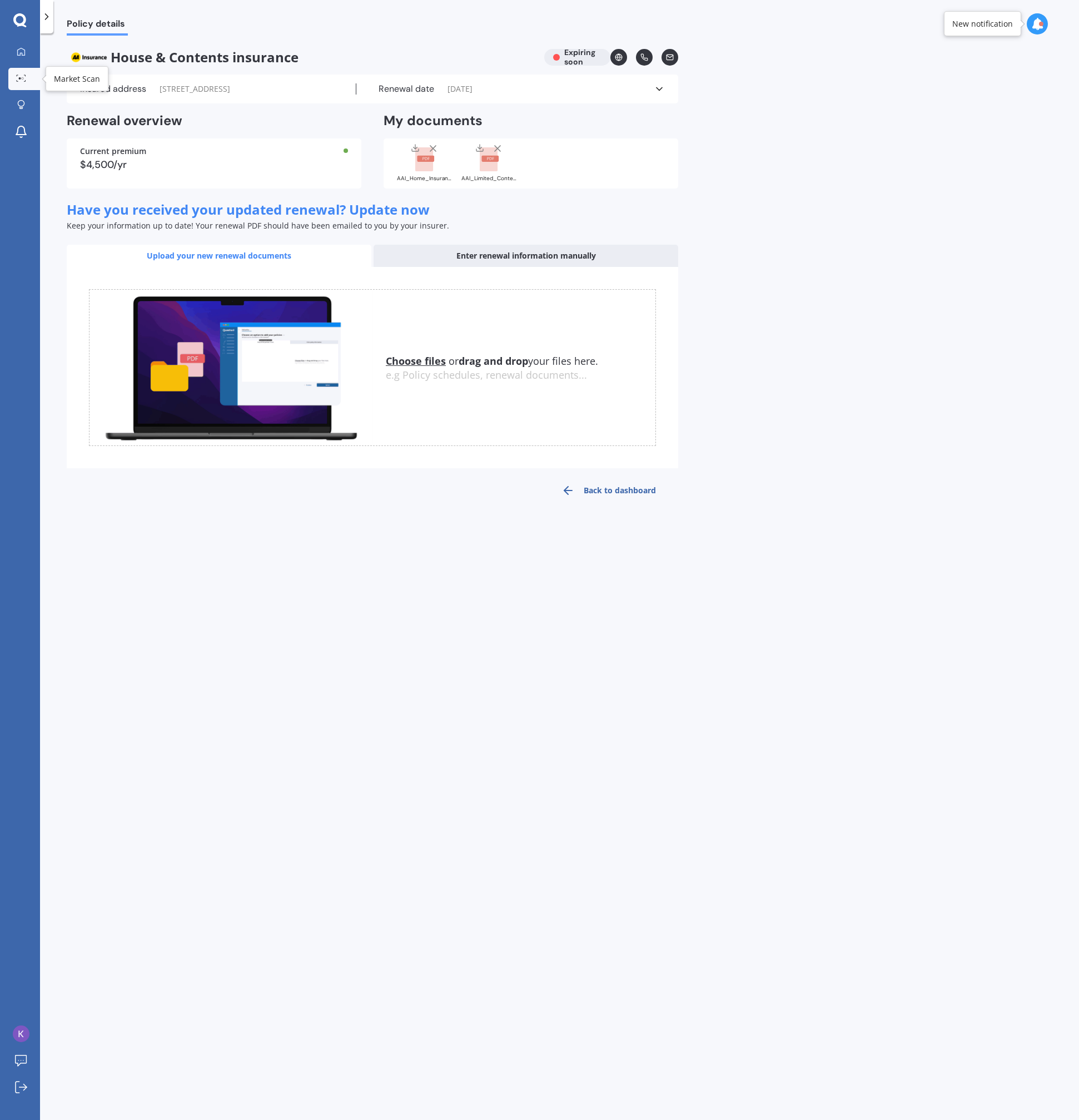
click at [15, 85] on link "Market Scan" at bounding box center [24, 79] width 32 height 22
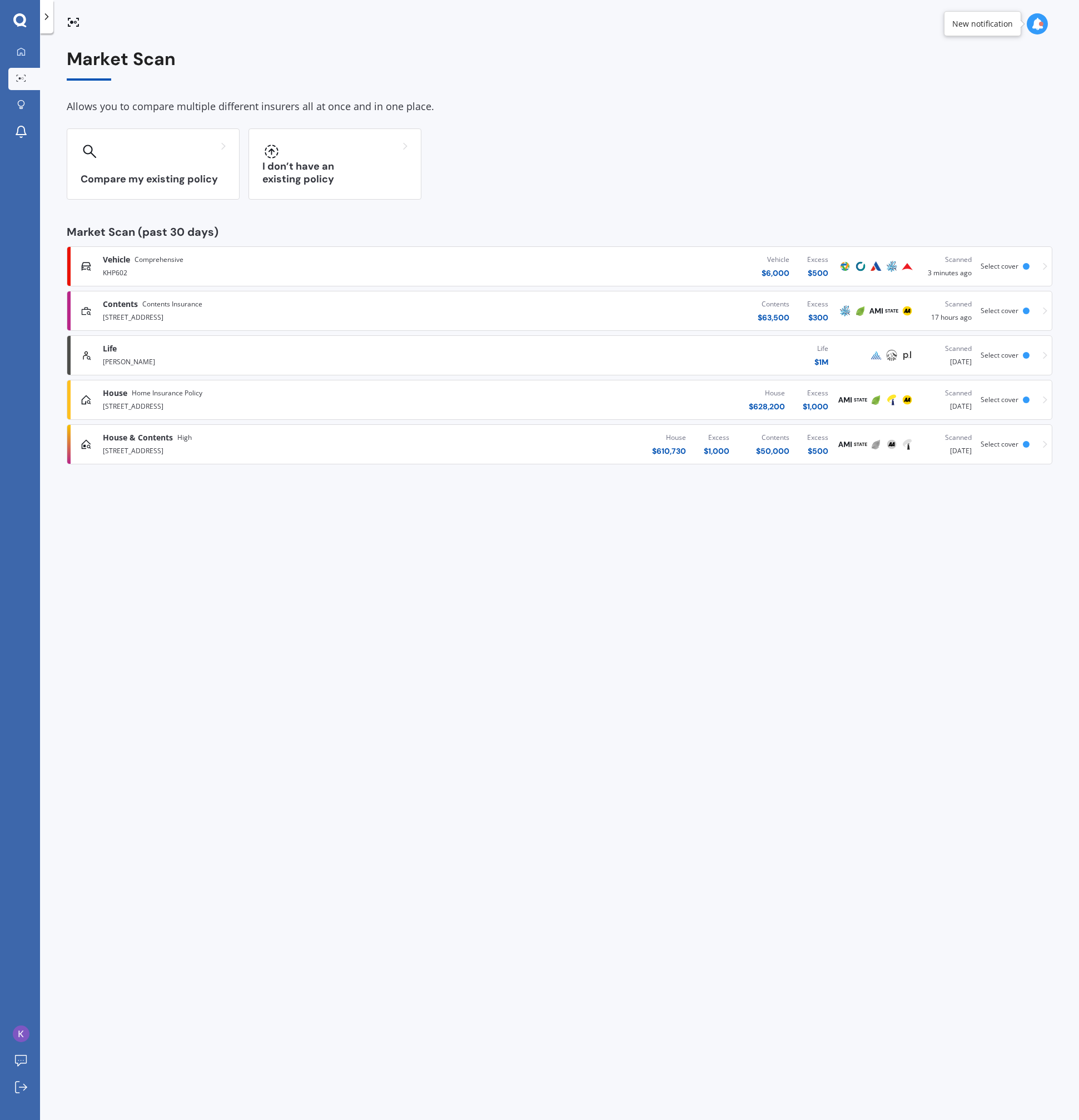
click at [336, 401] on div "[STREET_ADDRESS]" at bounding box center [280, 405] width 356 height 13
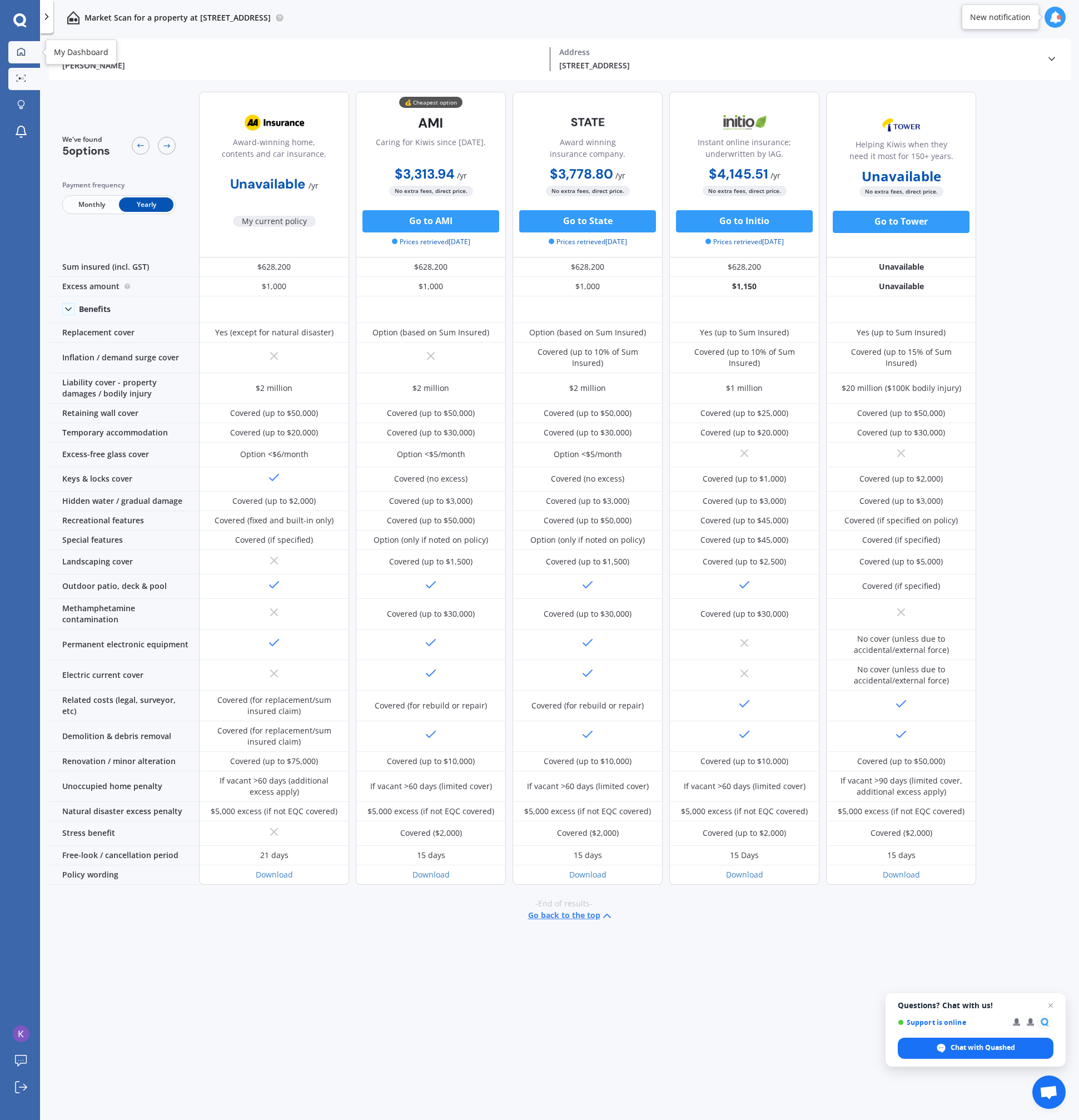
click at [22, 51] on icon at bounding box center [21, 52] width 9 height 9
